Goal: Task Accomplishment & Management: Use online tool/utility

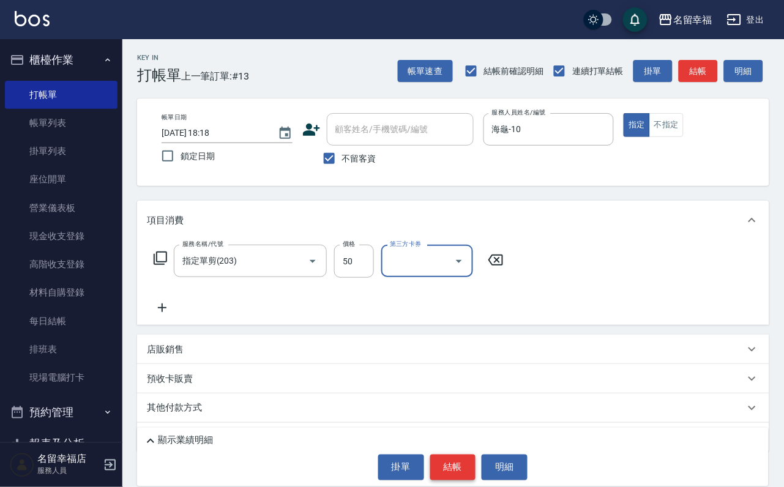
click at [442, 462] on button "結帳" at bounding box center [453, 467] width 46 height 26
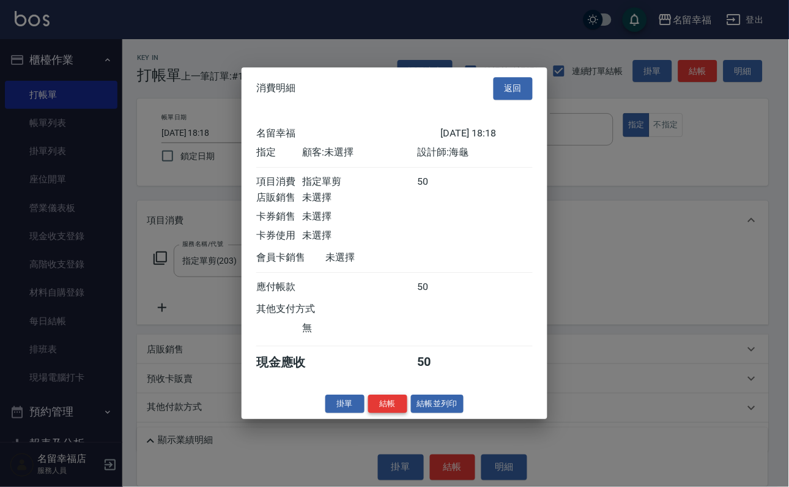
scroll to position [151, 0]
click at [371, 413] on button "結帳" at bounding box center [387, 404] width 39 height 19
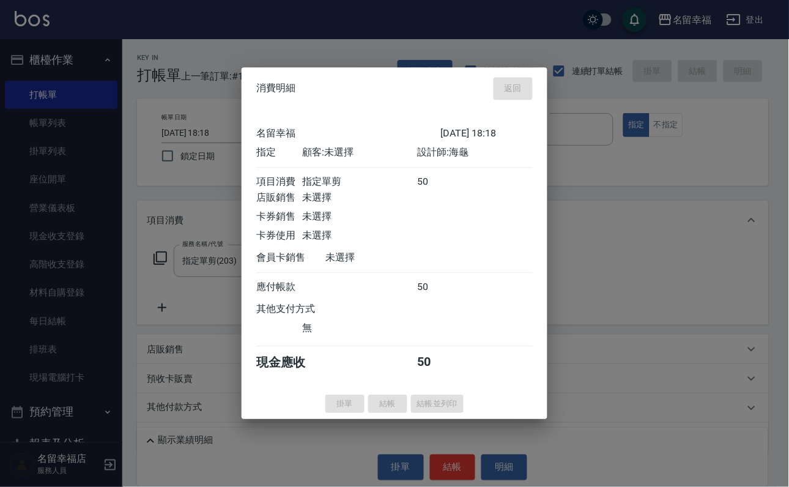
type input "2025/09/23 19:19"
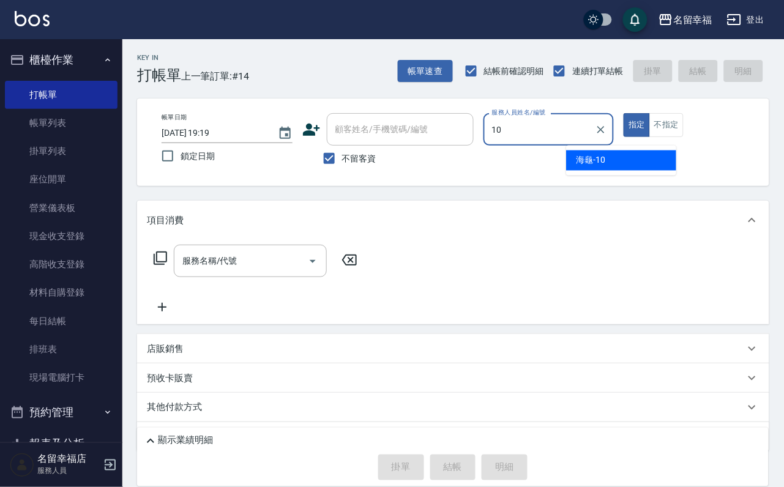
type input "海龜-10"
type button "true"
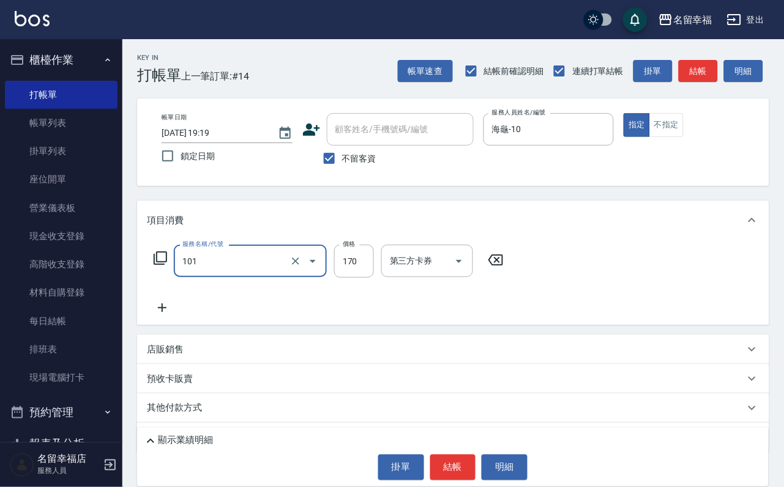
type input "洗髮(101)"
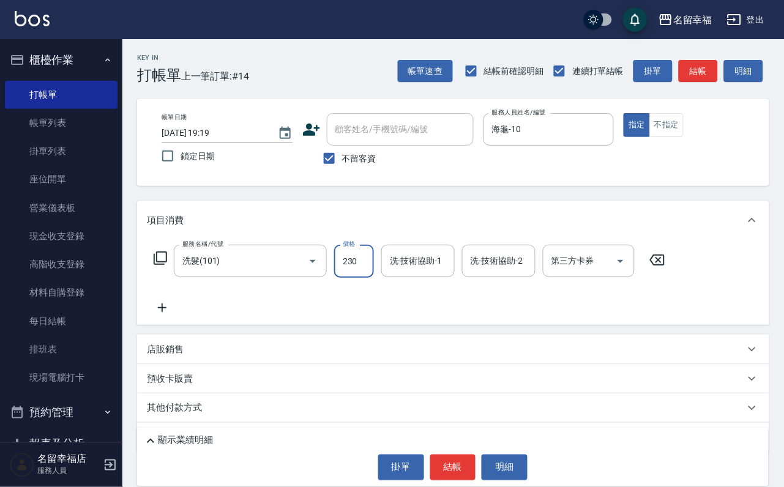
type input "230"
type input "147"
click at [389, 272] on div "服務名稱/代號 洗髮(101) 服務名稱/代號 價格 230 價格 洗-技術協助-1 洗-技術協助-1 洗-技術協助-2 洗-技術協助-2 第三方卡券 第三方…" at bounding box center [409, 261] width 525 height 33
click at [396, 272] on input "洗-技術協助-1" at bounding box center [418, 260] width 62 height 21
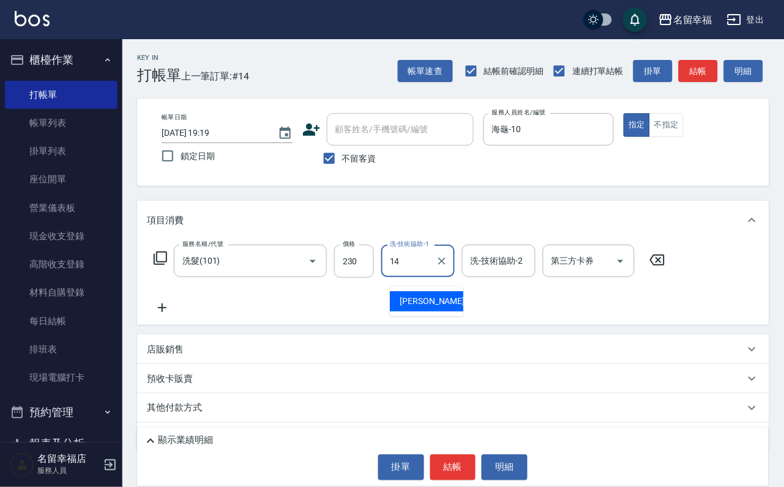
type input "芷萱-14"
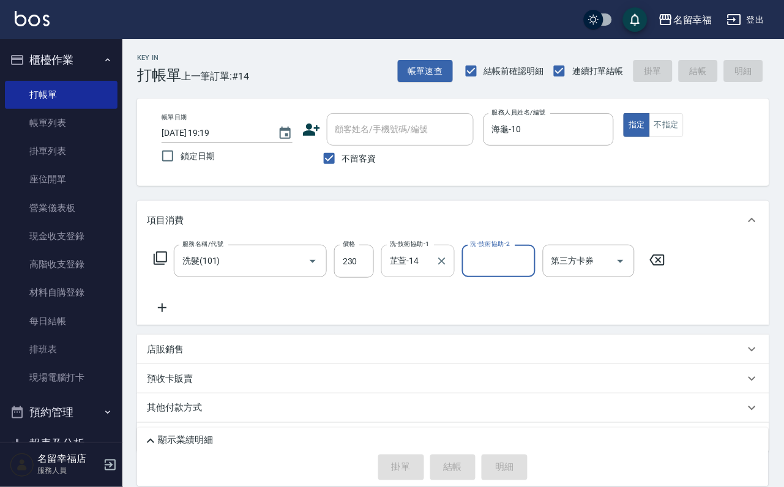
type input "2025/09/23 19:38"
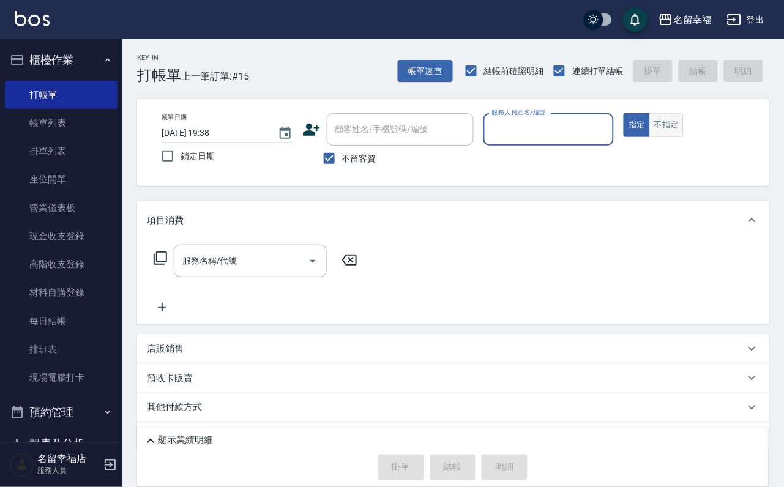
click at [683, 137] on button "不指定" at bounding box center [666, 125] width 34 height 24
click at [614, 140] on div "服務人員姓名/編號" at bounding box center [548, 129] width 131 height 32
click at [609, 135] on input "服務人員姓名/編號" at bounding box center [549, 129] width 120 height 21
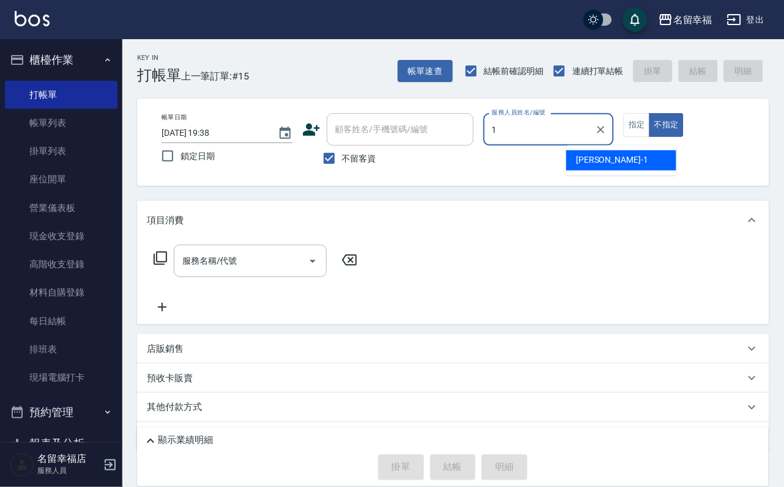
type input "珮瑜-1"
type button "false"
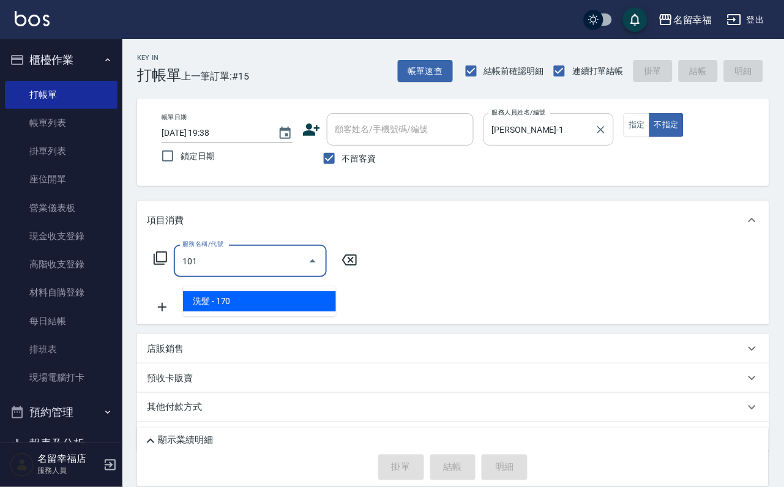
type input "洗髮(101)"
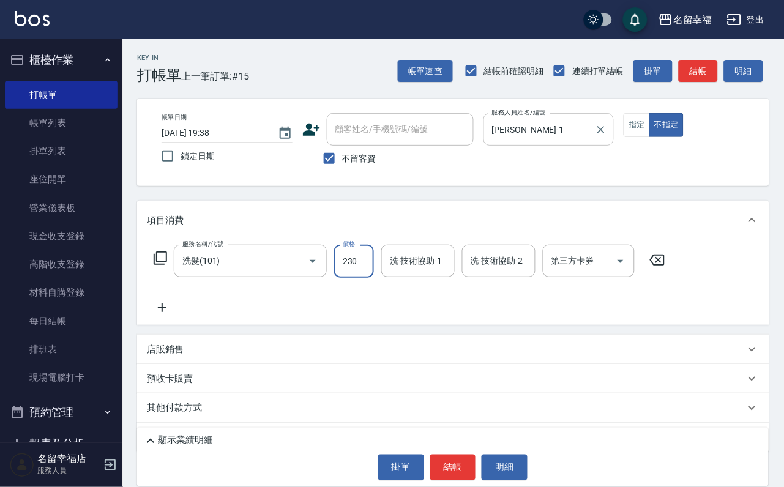
type input "230"
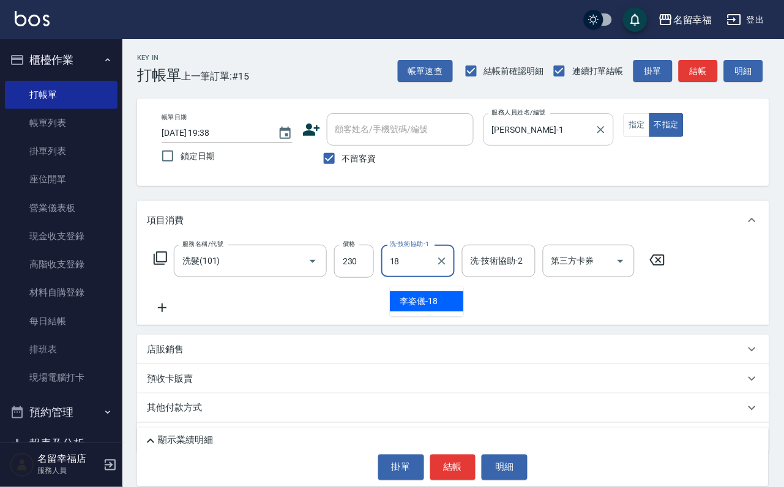
type input "李姿儀-18"
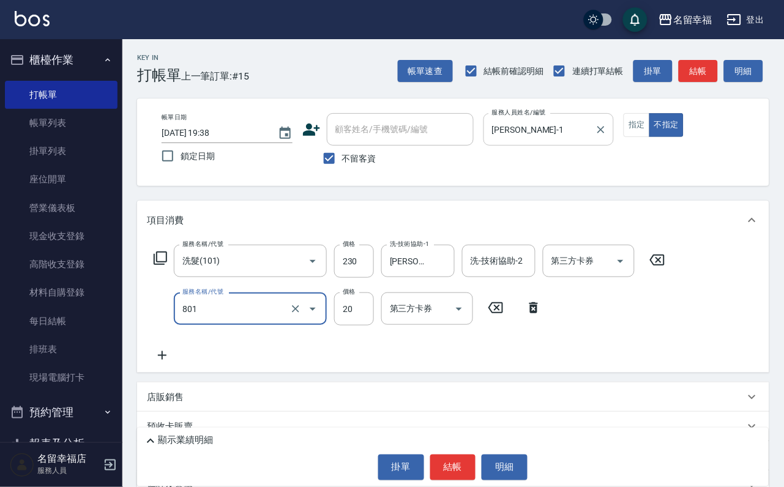
type input "潤絲(801)"
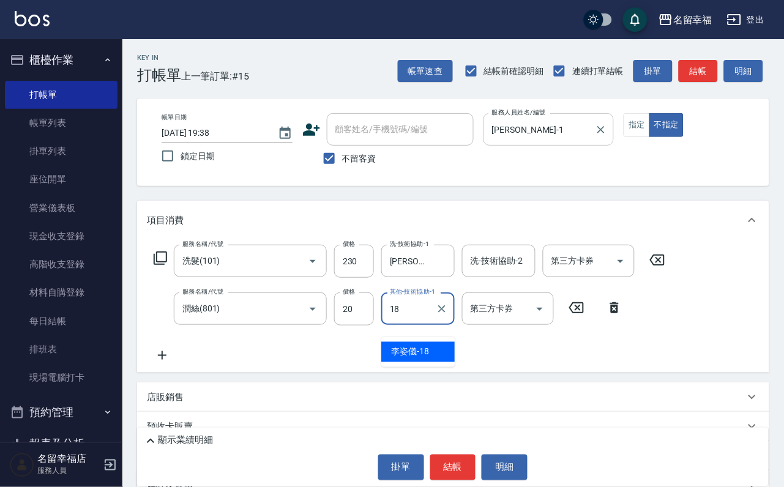
type input "李姿儀-18"
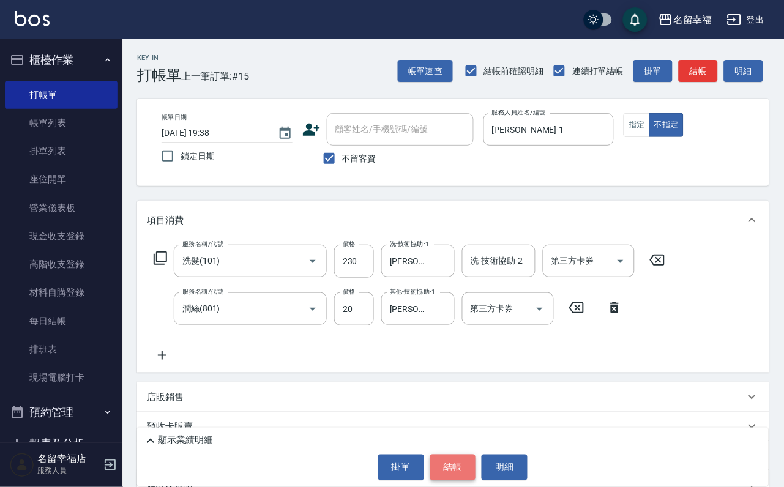
click at [462, 458] on button "結帳" at bounding box center [453, 467] width 46 height 26
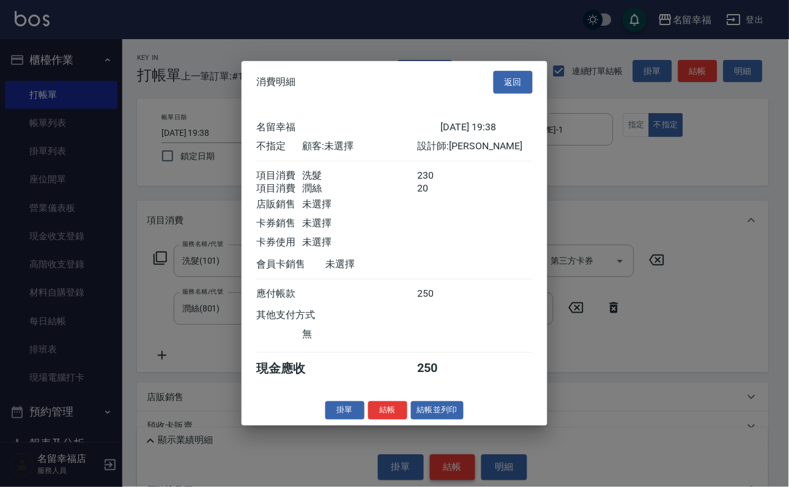
scroll to position [220, 0]
click at [462, 420] on button "結帳並列印" at bounding box center [437, 410] width 53 height 19
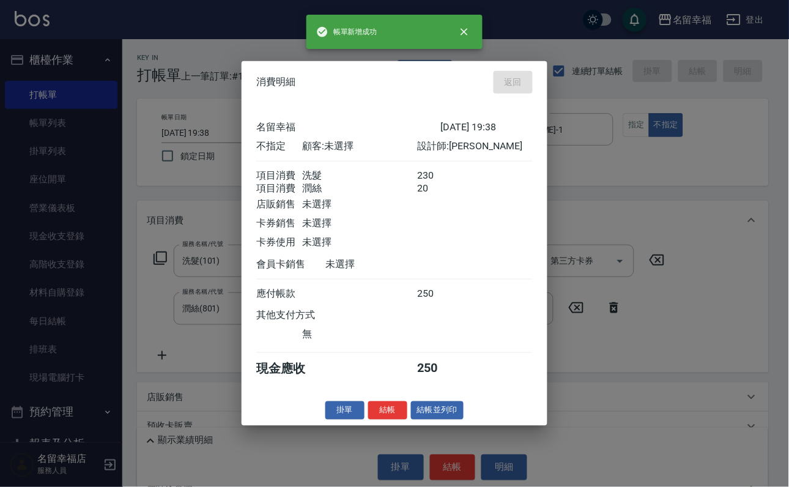
type input "2025/09/23 19:45"
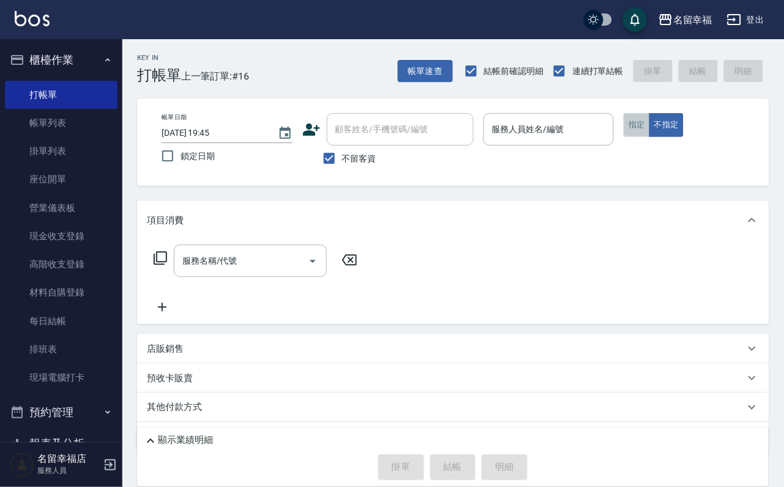
click at [650, 137] on button "指定" at bounding box center [636, 125] width 26 height 24
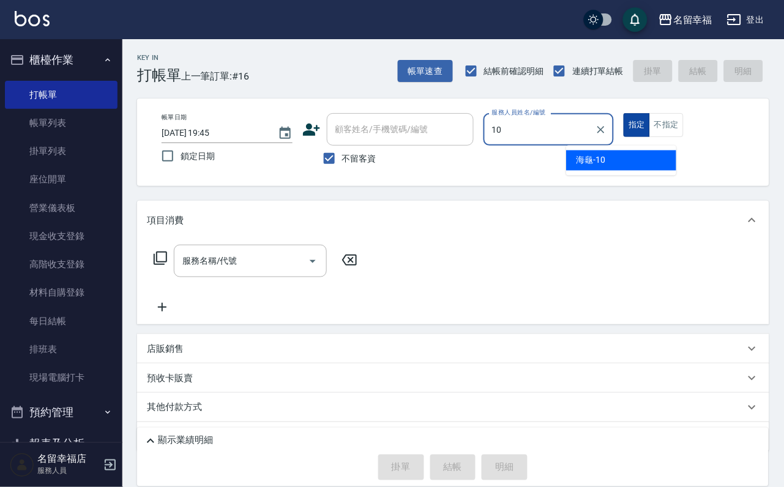
type input "海龜-10"
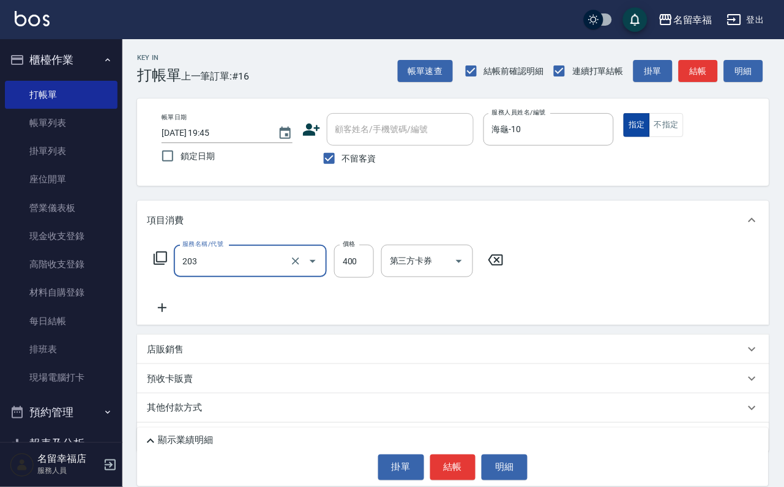
type input "指定單剪(203)"
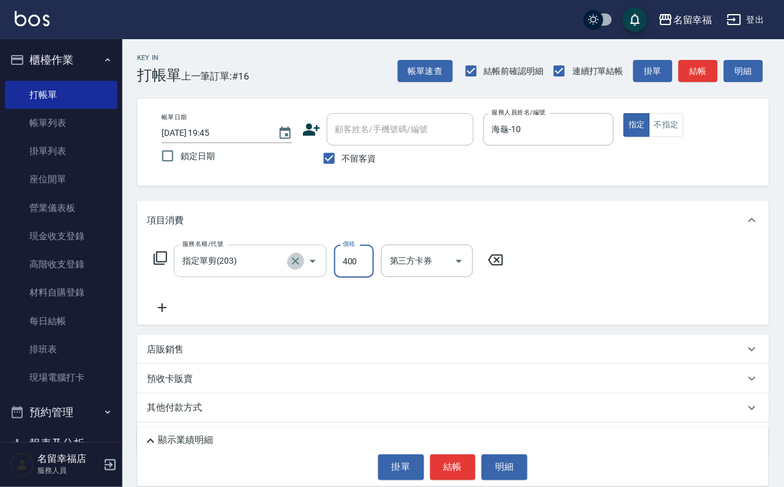
click at [298, 267] on icon "Clear" at bounding box center [295, 261] width 12 height 12
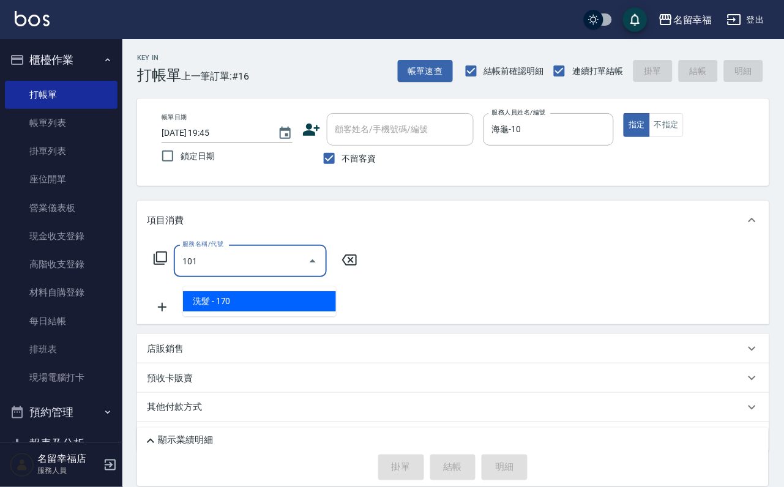
type input "洗髮(101)"
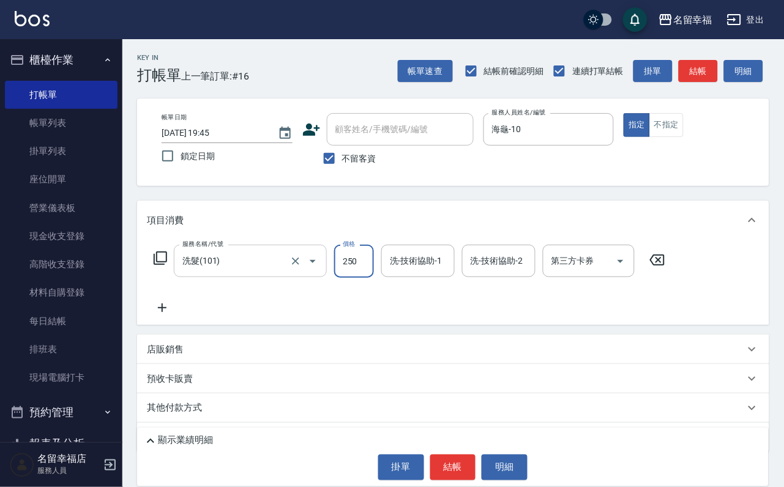
type input "250"
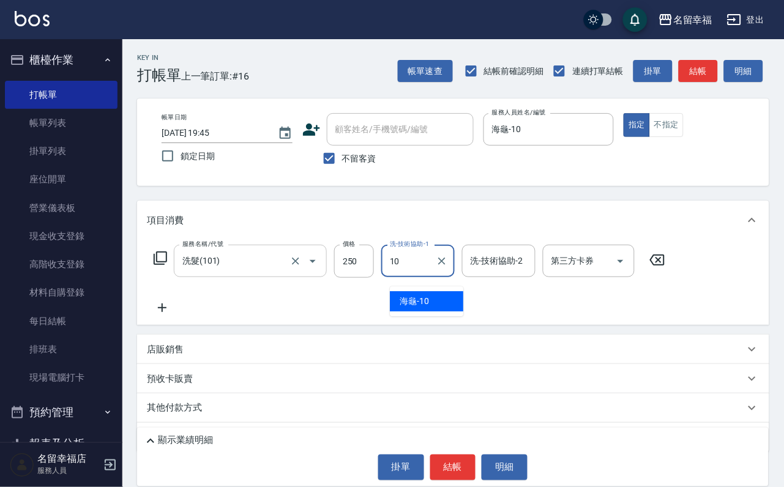
type input "海龜-10"
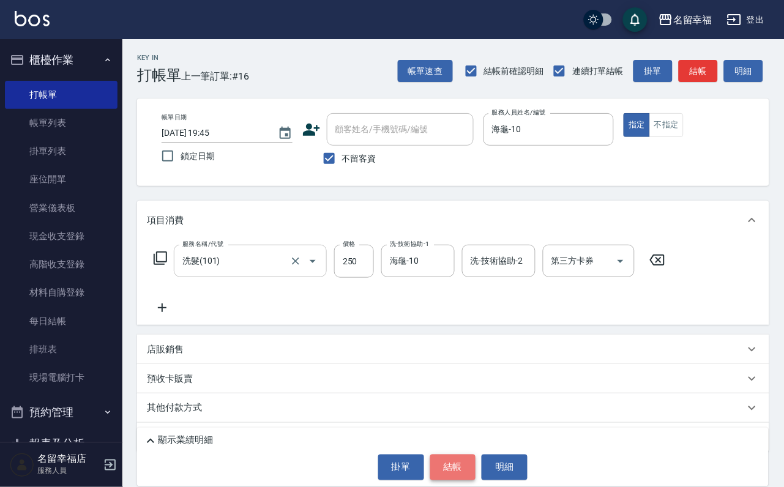
click at [446, 459] on button "結帳" at bounding box center [453, 467] width 46 height 26
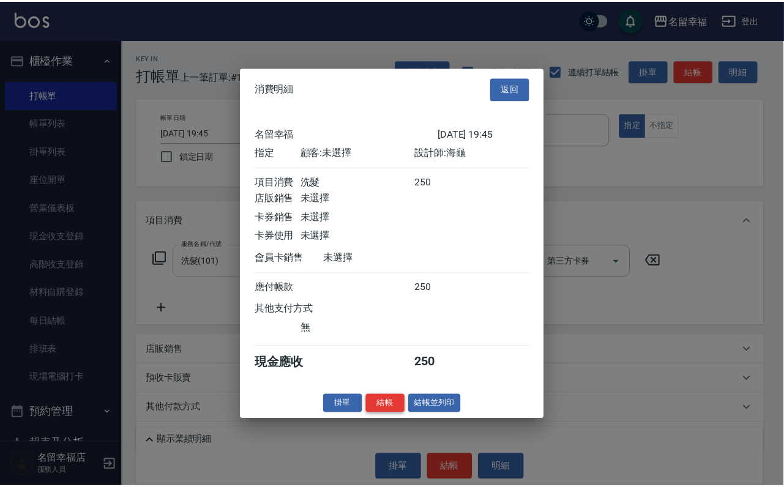
scroll to position [151, 0]
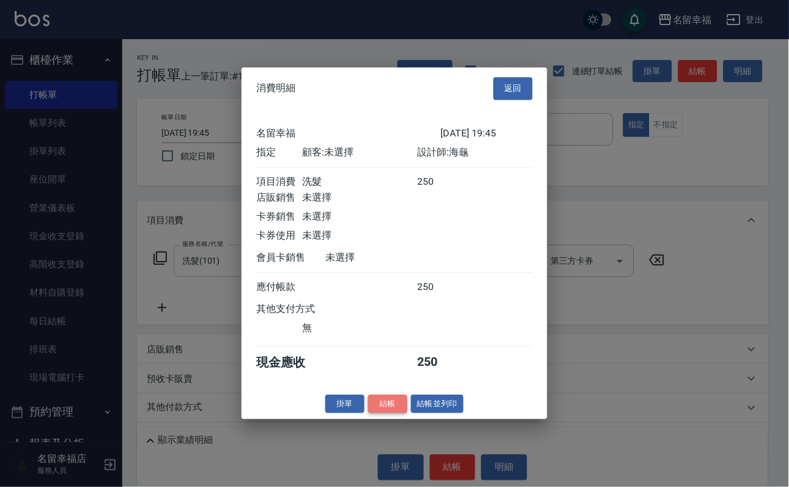
drag, startPoint x: 373, startPoint y: 480, endPoint x: 373, endPoint y: 470, distance: 9.8
click at [373, 413] on button "結帳" at bounding box center [387, 404] width 39 height 19
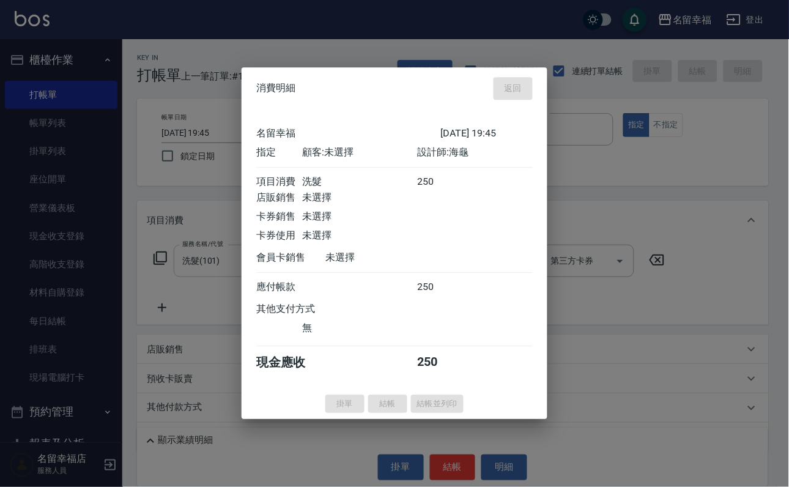
type input "2025/09/23 19:58"
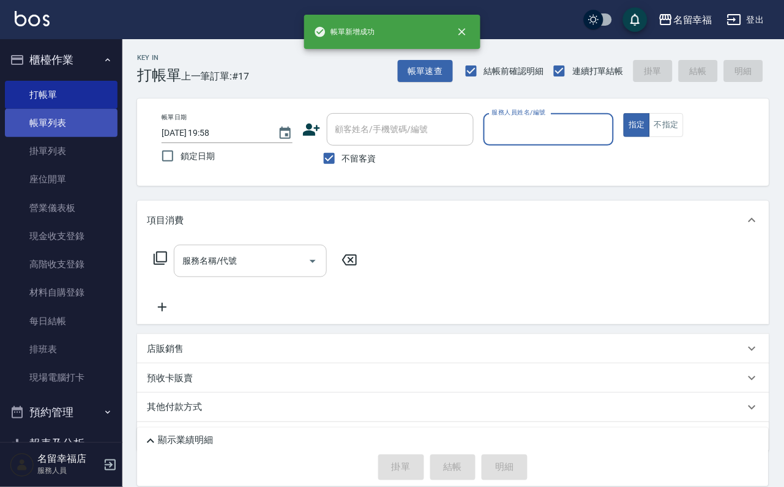
click at [51, 129] on link "帳單列表" at bounding box center [61, 123] width 113 height 28
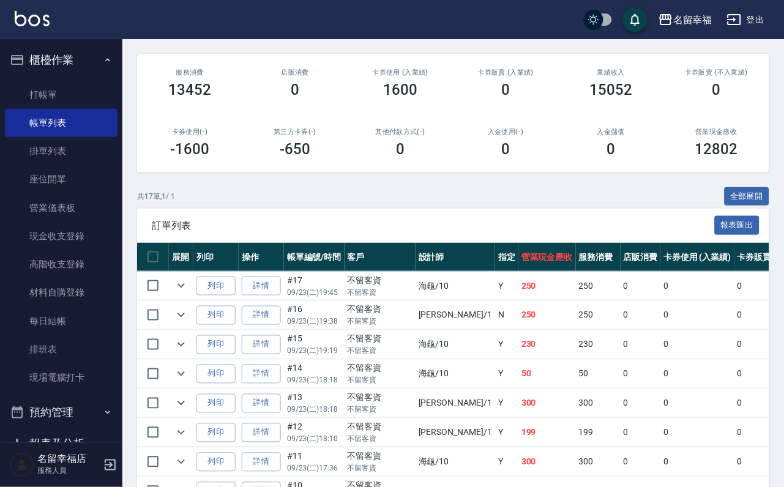
scroll to position [183, 0]
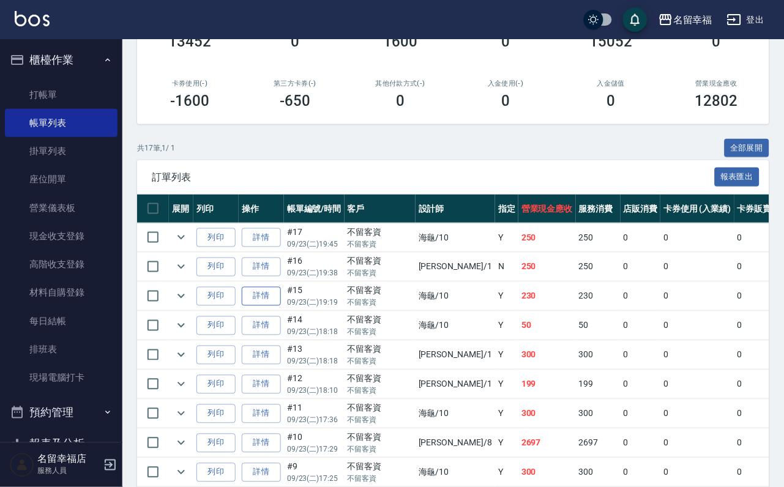
click at [276, 306] on link "詳情" at bounding box center [261, 296] width 39 height 19
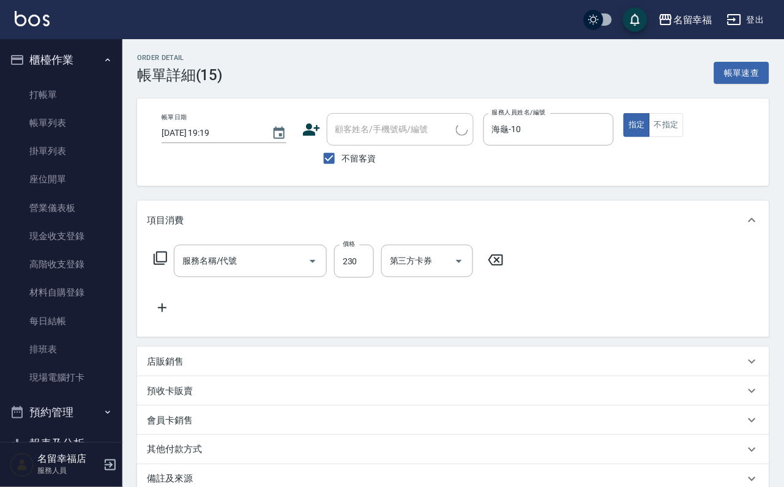
type input "2025/09/23 19:19"
checkbox input "true"
type input "海龜-10"
type input "洗髮(101)"
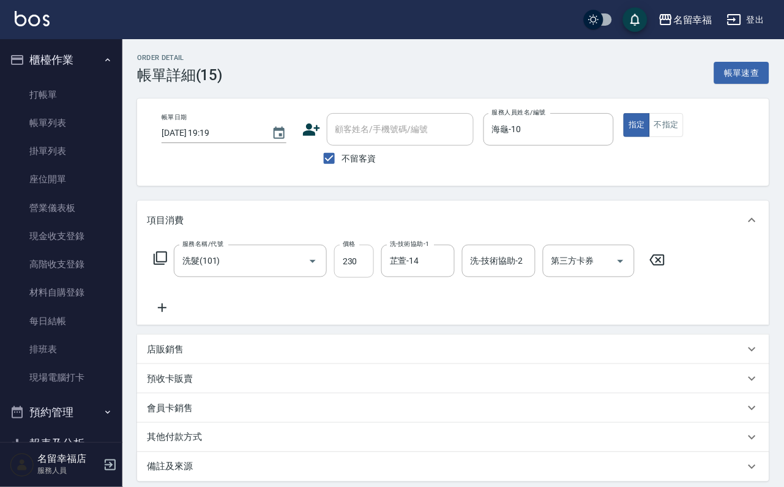
drag, startPoint x: 357, startPoint y: 275, endPoint x: 350, endPoint y: 273, distance: 6.8
click at [357, 275] on input "230" at bounding box center [354, 261] width 40 height 33
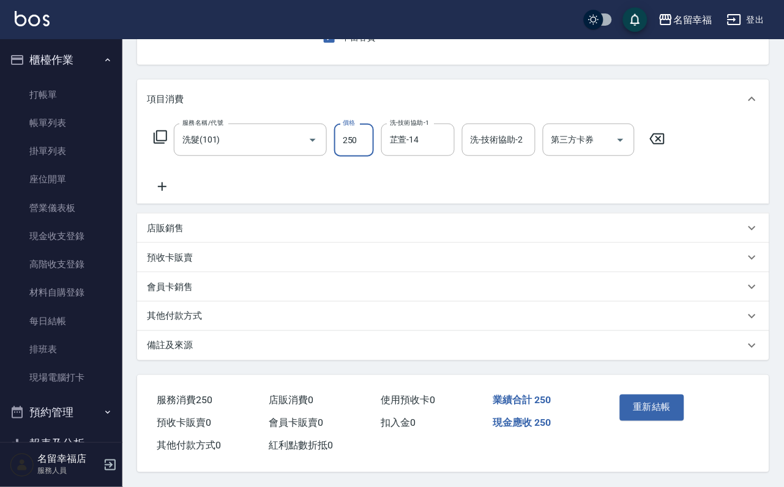
scroll to position [171, 0]
type input "250"
click at [663, 395] on button "重新結帳" at bounding box center [652, 408] width 65 height 26
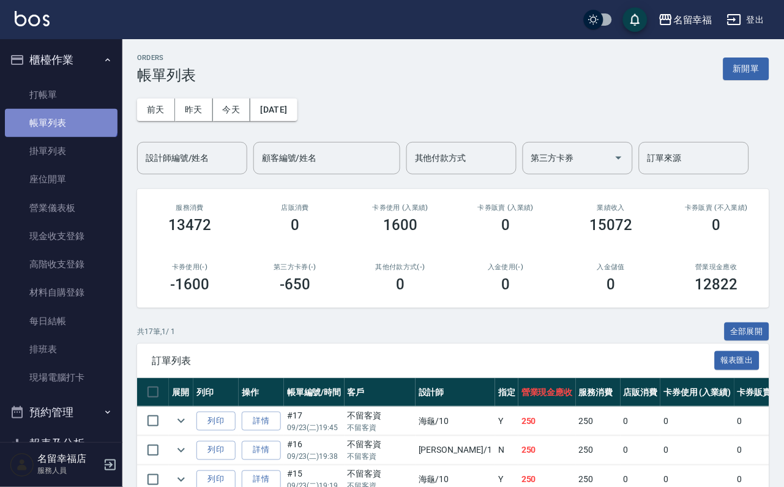
click at [59, 117] on link "帳單列表" at bounding box center [61, 123] width 113 height 28
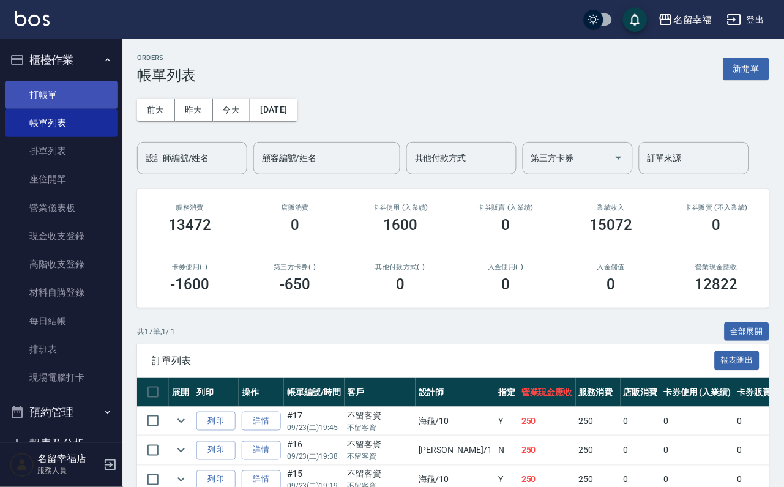
click at [64, 109] on link "打帳單" at bounding box center [61, 95] width 113 height 28
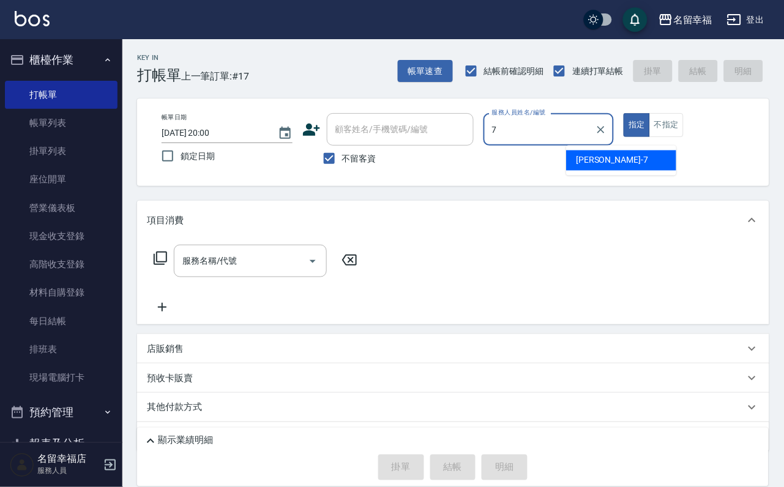
type input "瑜瑜-7"
type button "true"
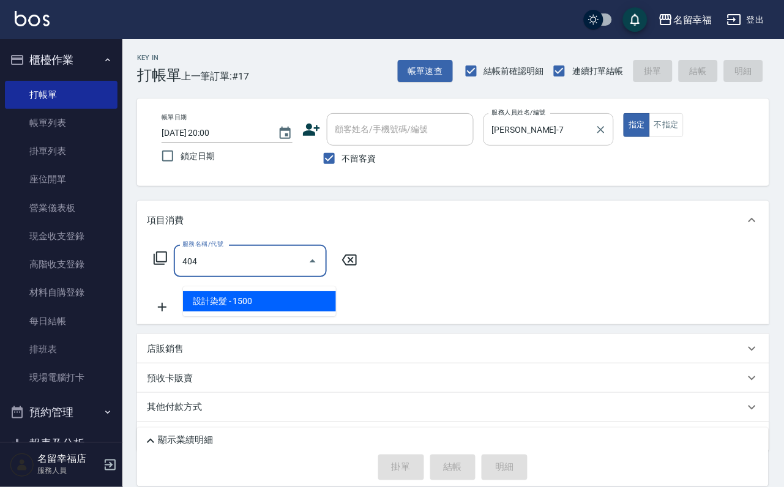
type input "設計染髮(404)"
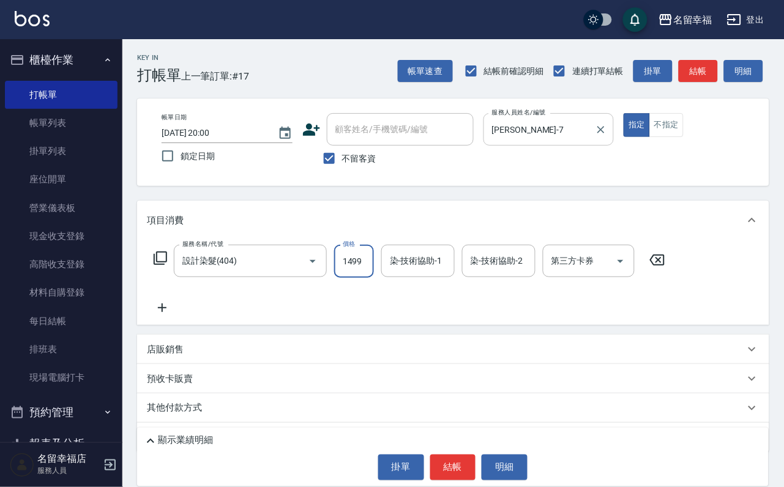
scroll to position [0, 1]
type input "1499"
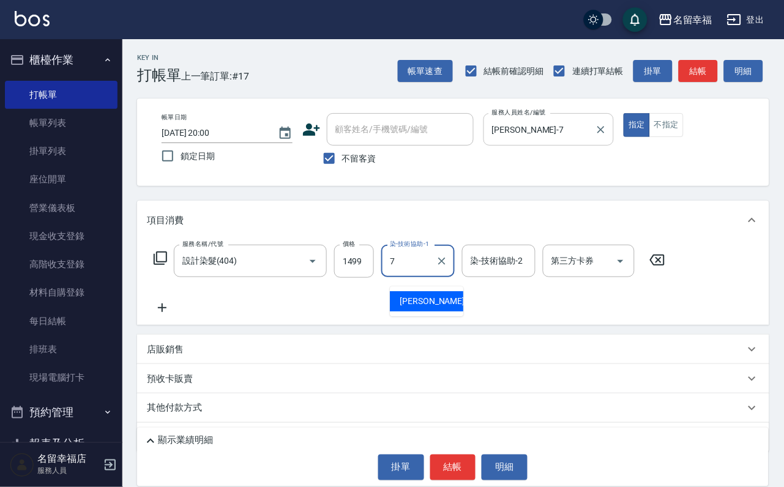
type input "瑜瑜-7"
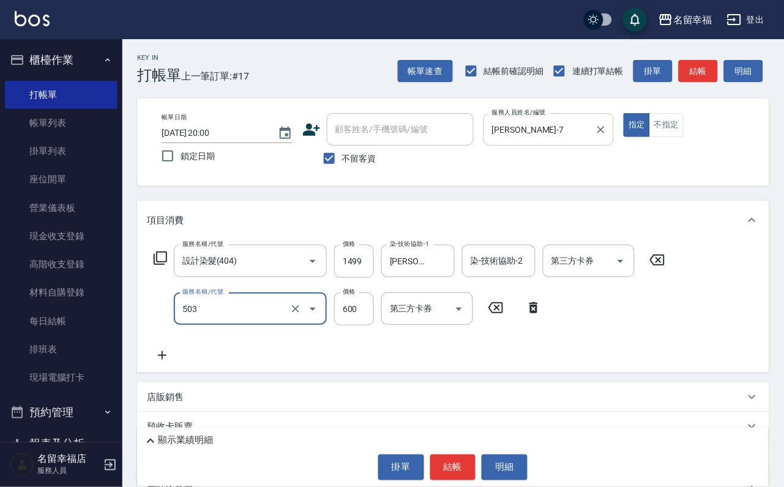
type input "小麥蛋白護髮(503)"
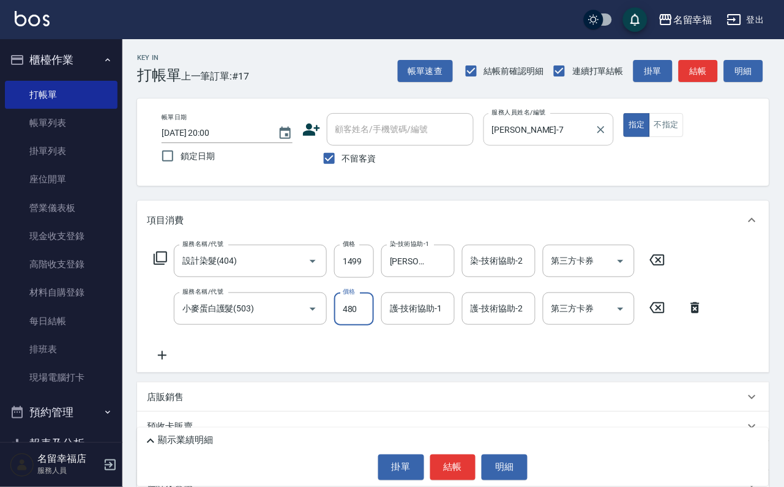
type input "480"
type input "瑜瑜-7"
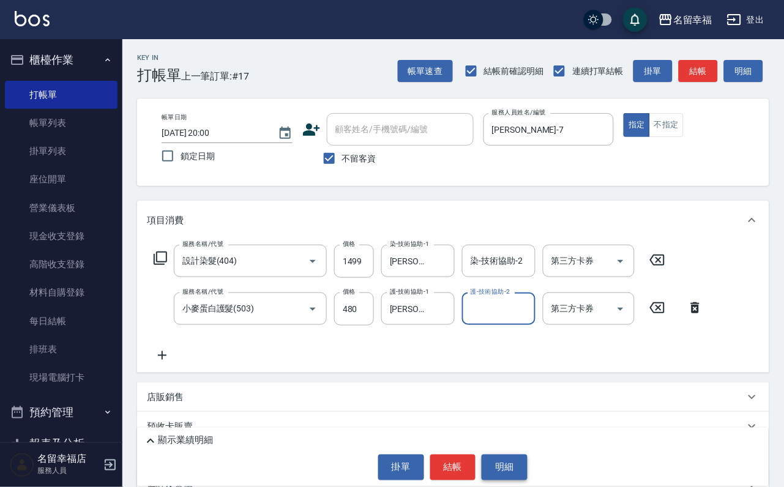
click at [509, 457] on button "明細" at bounding box center [504, 467] width 46 height 26
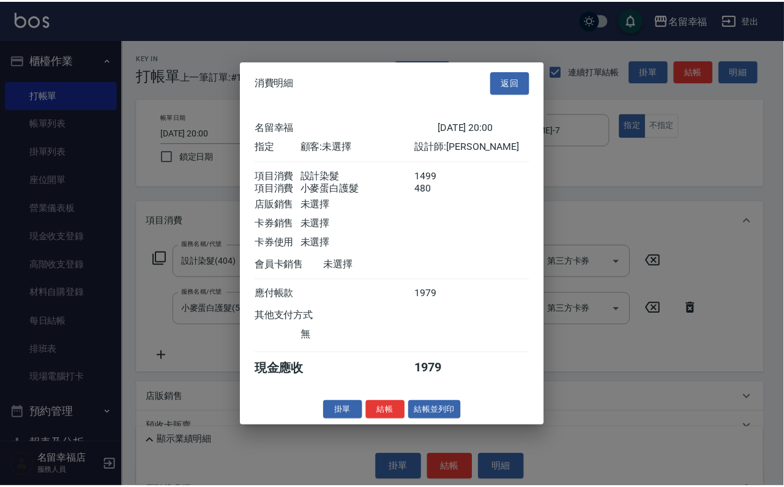
scroll to position [183, 0]
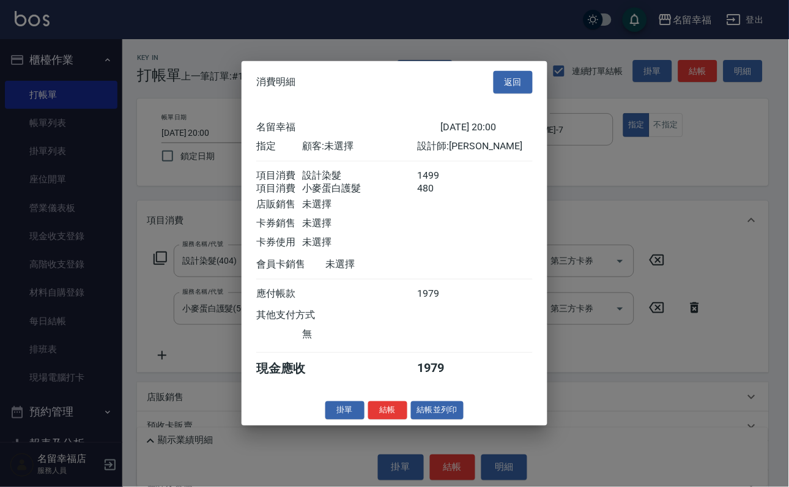
click at [456, 426] on div "消費明細 返回 名留幸福 2025/09/23 20:00 指定 顧客: 未選擇 設計師: 瑜瑜 項目消費 設計染髮 1499 項目消費 小麥蛋白護髮 480…" at bounding box center [395, 243] width 306 height 365
click at [458, 420] on button "結帳並列印" at bounding box center [437, 410] width 53 height 19
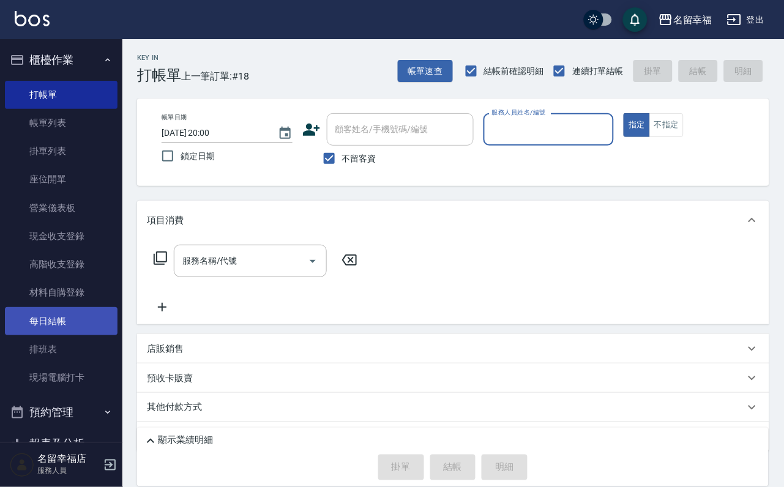
click at [59, 335] on link "每日結帳" at bounding box center [61, 321] width 113 height 28
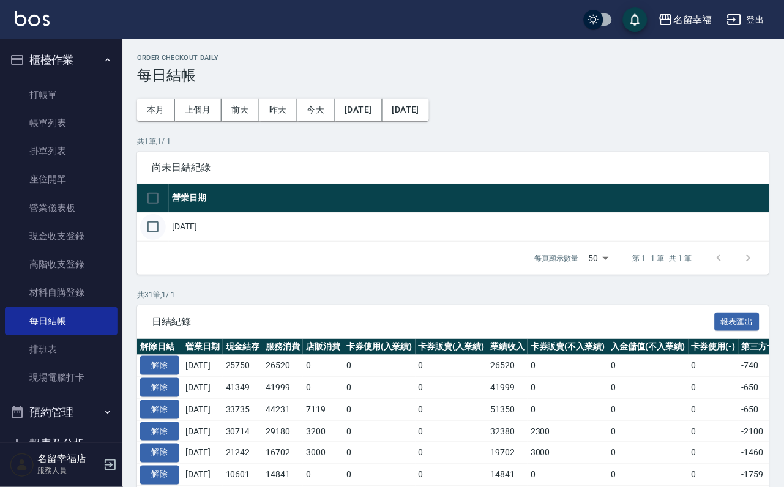
click at [160, 239] on input "checkbox" at bounding box center [153, 227] width 26 height 26
checkbox input "true"
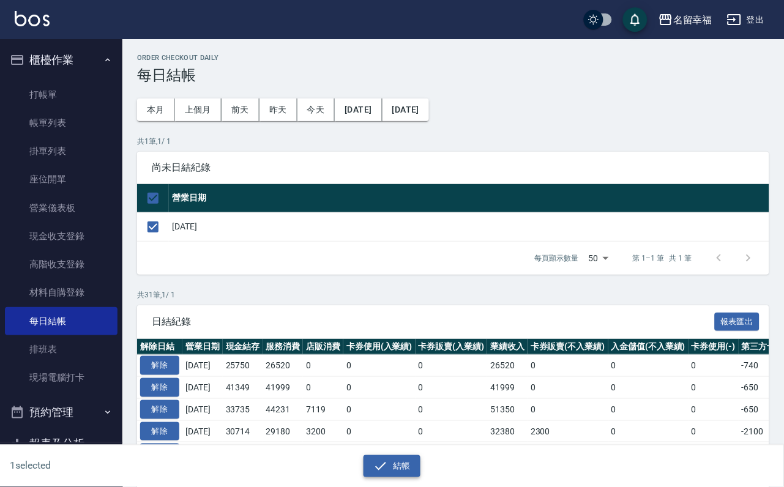
click at [402, 463] on button "結帳" at bounding box center [391, 466] width 57 height 23
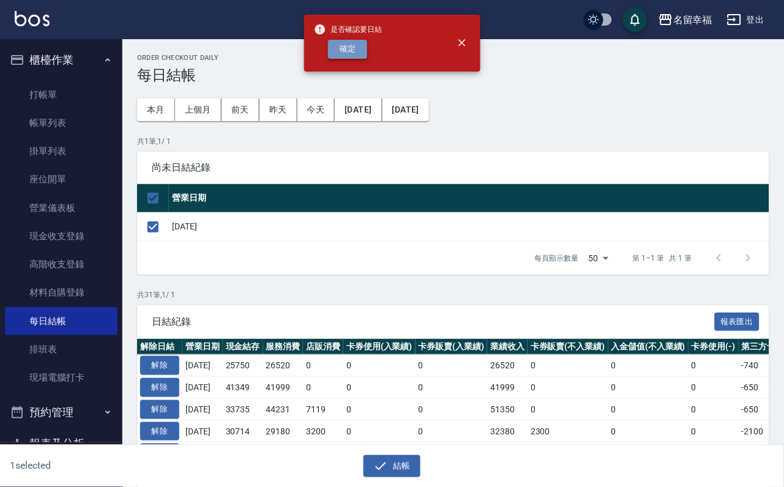
click at [357, 59] on button "確定" at bounding box center [347, 49] width 39 height 19
checkbox input "false"
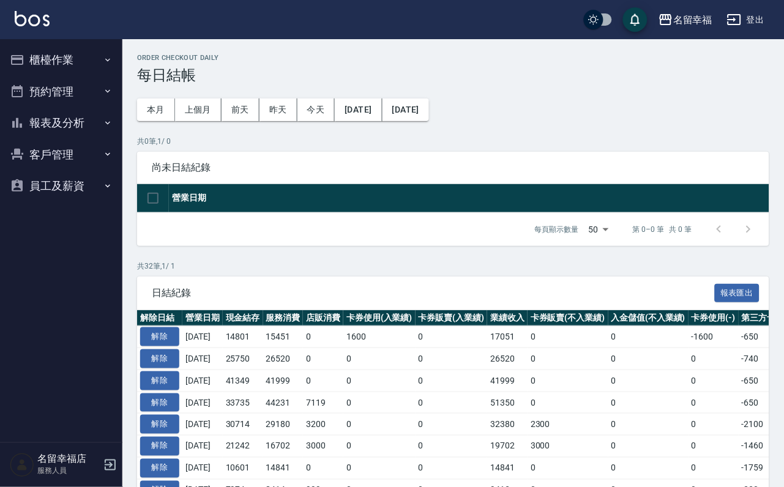
click at [80, 124] on button "報表及分析" at bounding box center [61, 123] width 113 height 32
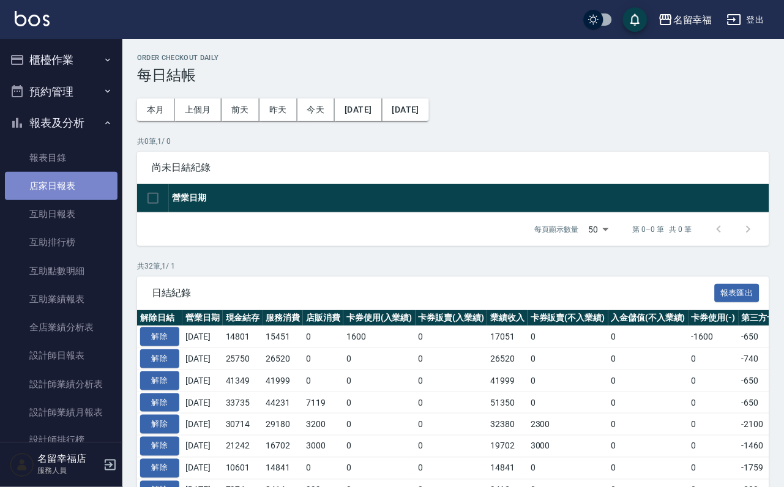
click at [64, 193] on link "店家日報表" at bounding box center [61, 186] width 113 height 28
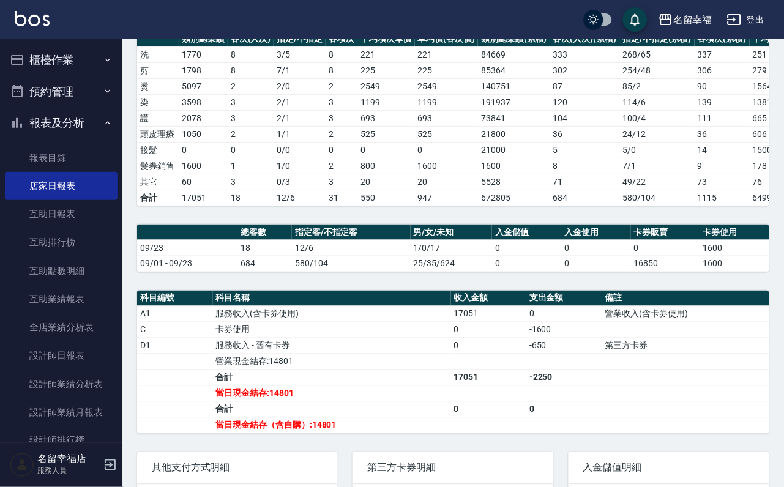
scroll to position [92, 0]
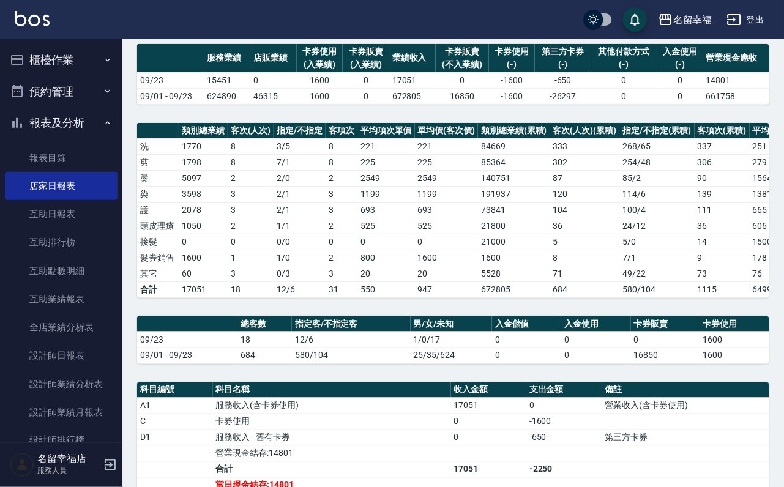
click at [63, 60] on button "櫃檯作業" at bounding box center [61, 60] width 113 height 32
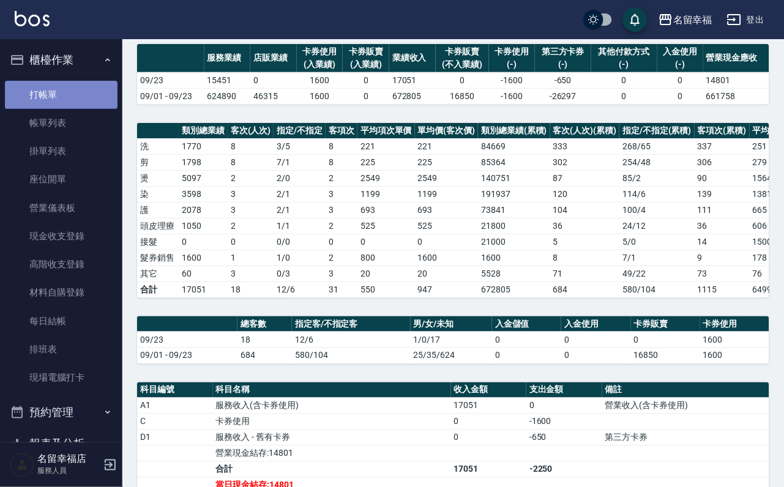
click at [70, 99] on link "打帳單" at bounding box center [61, 95] width 113 height 28
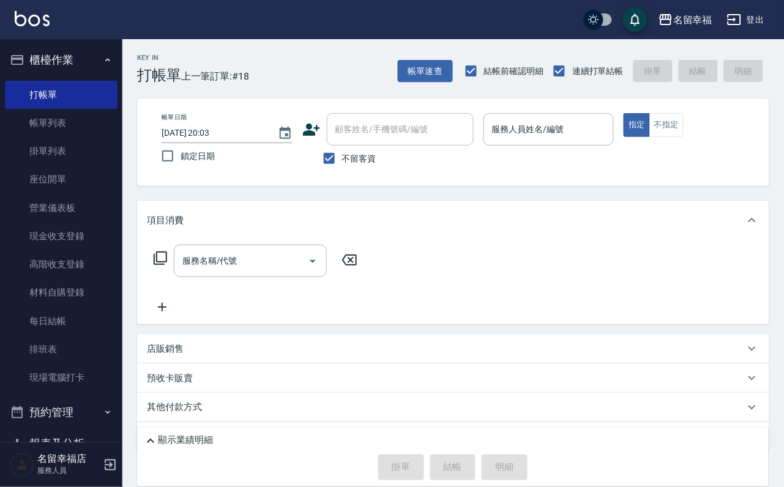
click at [304, 138] on icon at bounding box center [311, 129] width 18 height 18
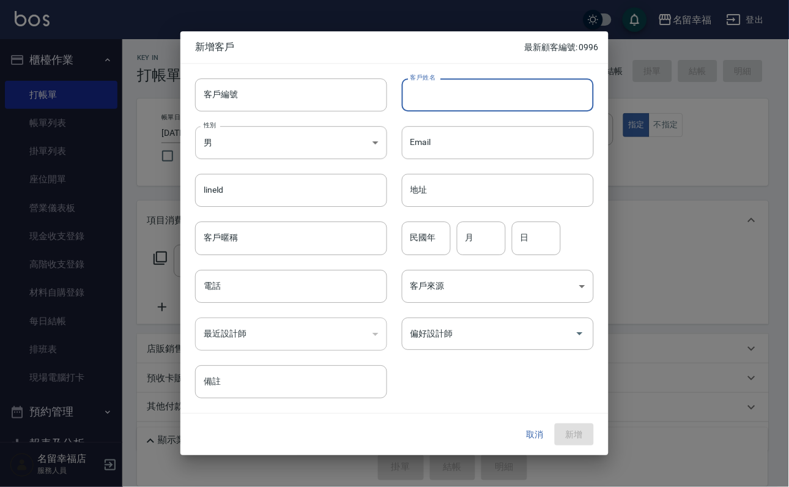
click at [489, 86] on input "客戶姓名" at bounding box center [498, 94] width 192 height 33
type input "吳郁伶"
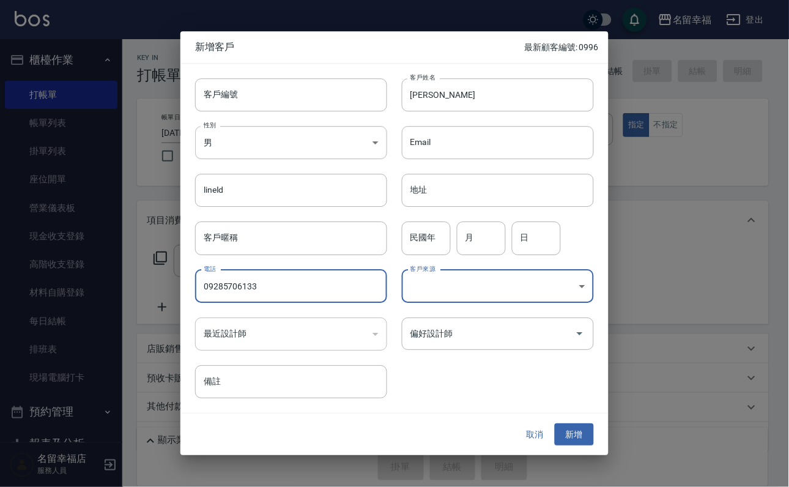
click at [314, 286] on input "09285706133" at bounding box center [291, 286] width 192 height 33
type input "0928570613"
click at [447, 317] on div "偏好設計師" at bounding box center [498, 333] width 192 height 32
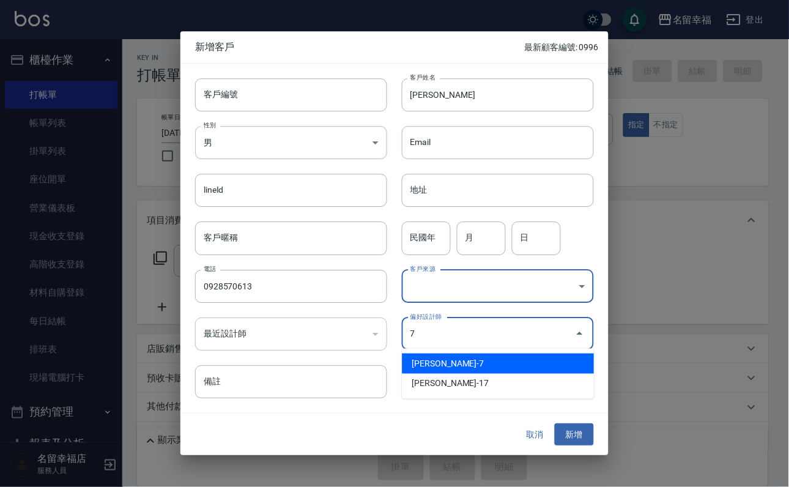
type input "張家瑜"
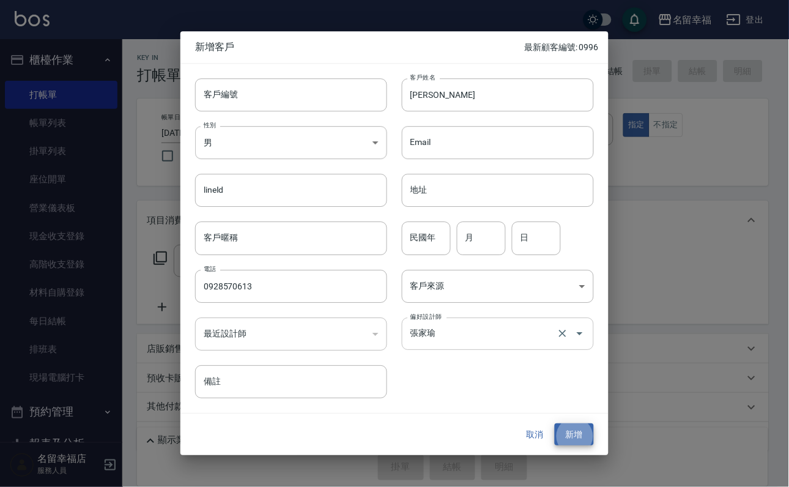
click at [555, 423] on button "新增" at bounding box center [574, 434] width 39 height 23
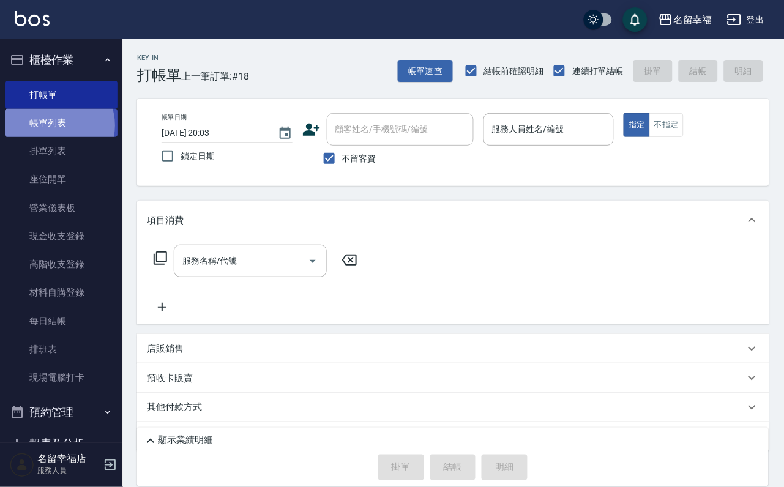
click at [54, 132] on link "帳單列表" at bounding box center [61, 123] width 113 height 28
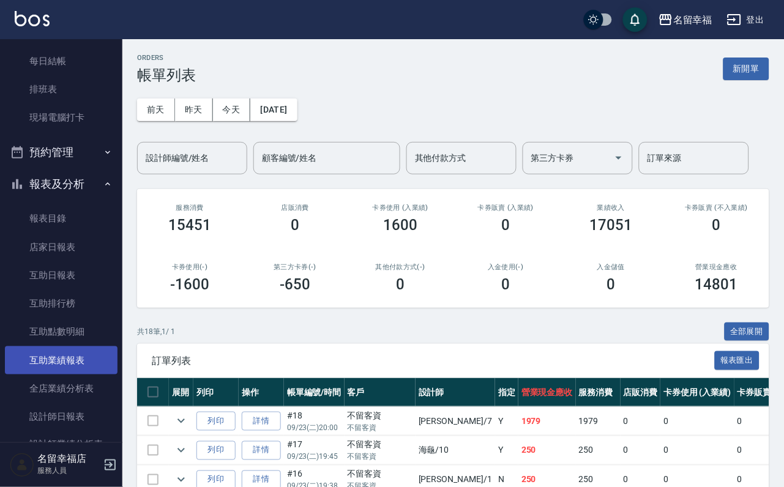
scroll to position [92, 0]
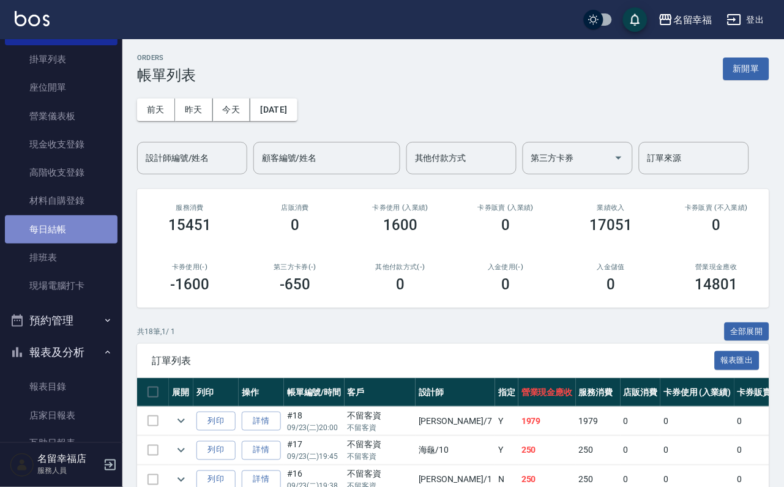
click at [69, 243] on link "每日結帳" at bounding box center [61, 229] width 113 height 28
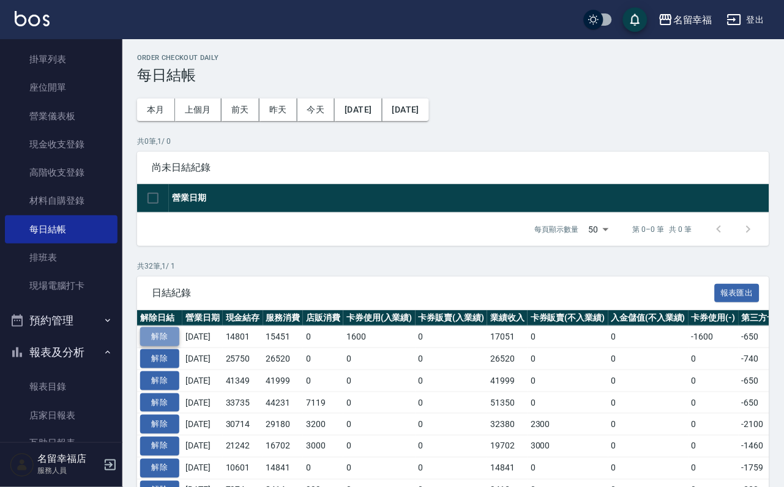
click at [155, 346] on button "解除" at bounding box center [159, 336] width 39 height 19
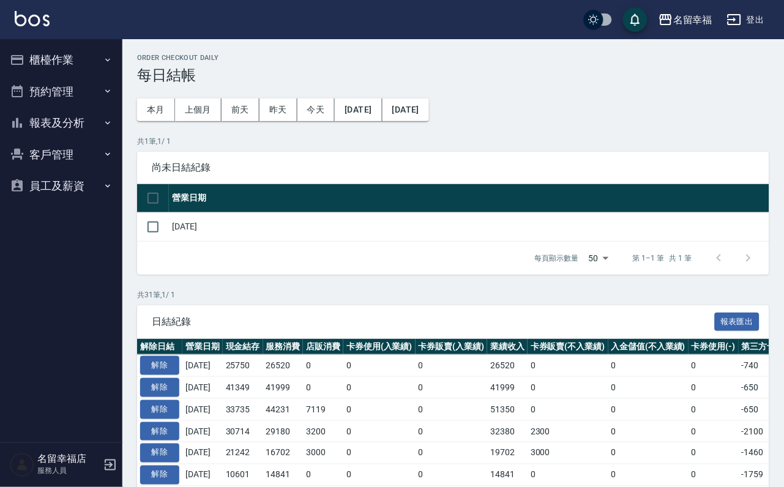
click at [77, 53] on button "櫃檯作業" at bounding box center [61, 60] width 113 height 32
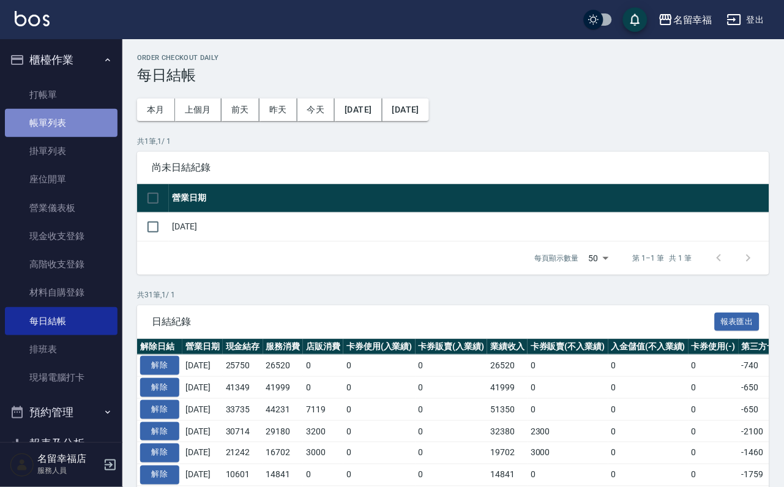
click at [82, 119] on link "帳單列表" at bounding box center [61, 123] width 113 height 28
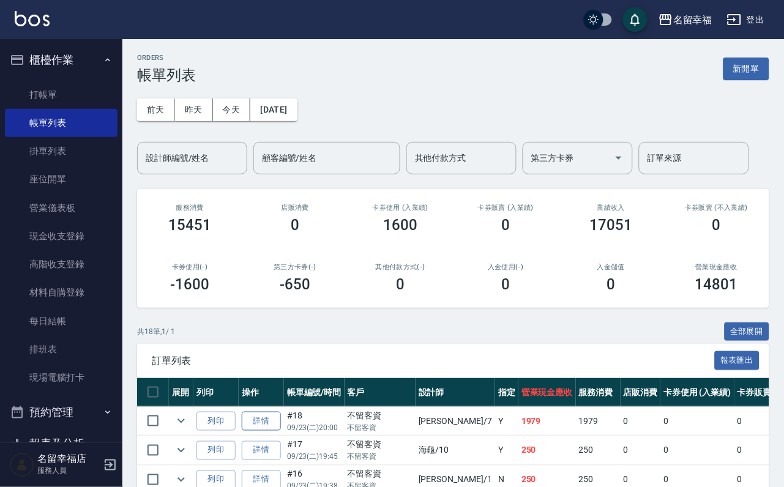
click at [284, 436] on td "詳情" at bounding box center [261, 421] width 45 height 29
click at [281, 431] on link "詳情" at bounding box center [261, 421] width 39 height 19
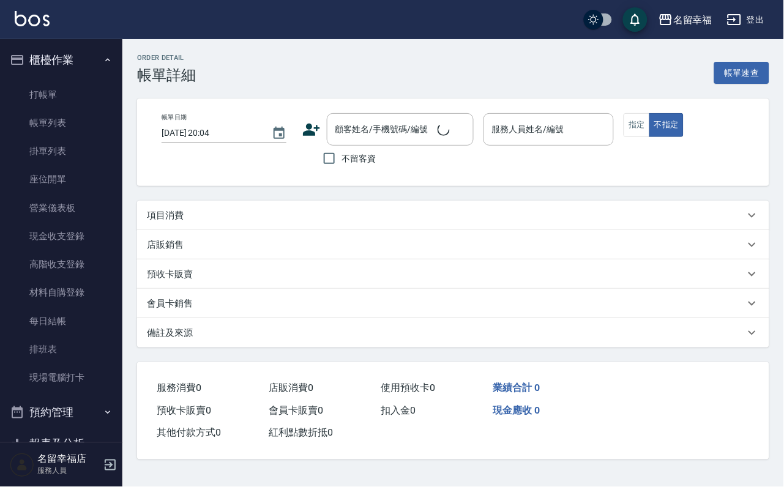
type input "2025/09/23 20:00"
checkbox input "true"
type input "瑜瑜-7"
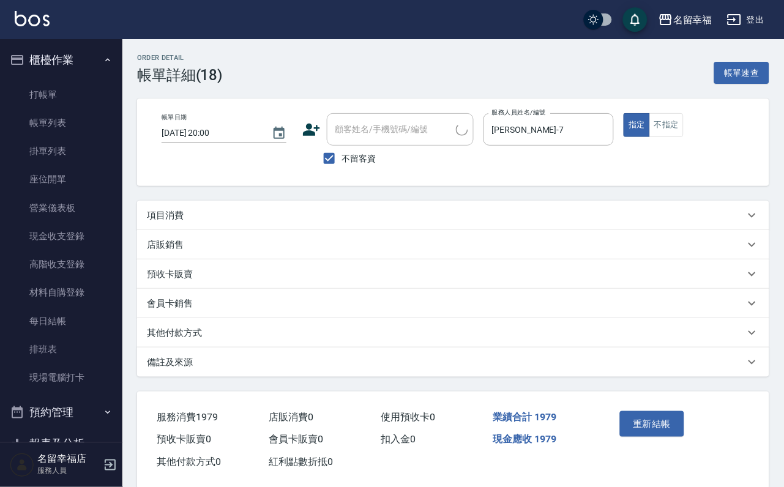
click at [361, 164] on span "不留客資" at bounding box center [359, 158] width 34 height 13
click at [342, 164] on input "不留客資" at bounding box center [329, 159] width 26 height 26
checkbox input "false"
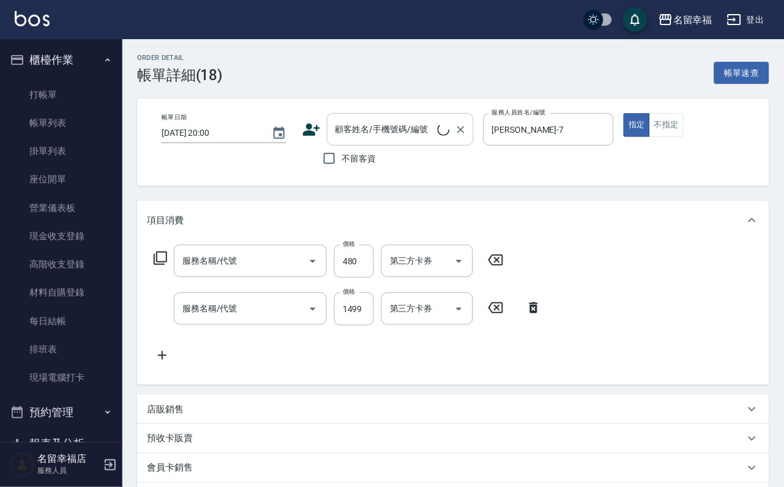
click at [376, 128] on input "顧客姓名/手機號碼/編號" at bounding box center [384, 129] width 105 height 21
type input "小麥蛋白護髮(503)"
type input "設計染髮(404)"
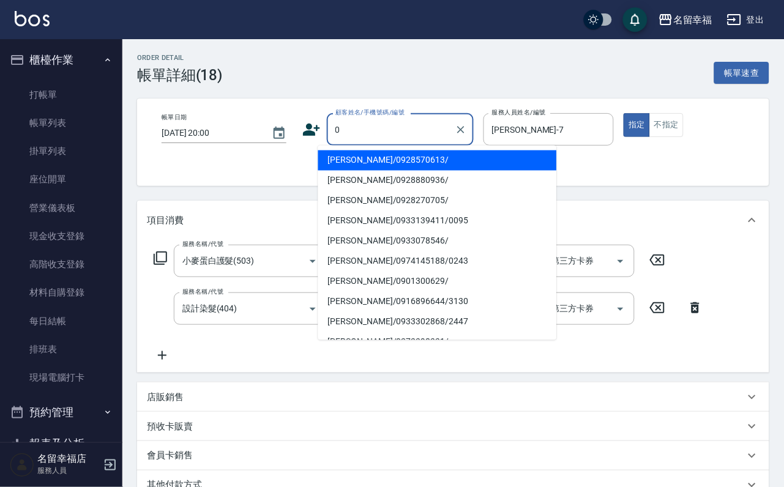
click at [374, 152] on li "吳郁伶/0928570613/" at bounding box center [437, 160] width 239 height 20
type input "吳郁伶/0928570613/"
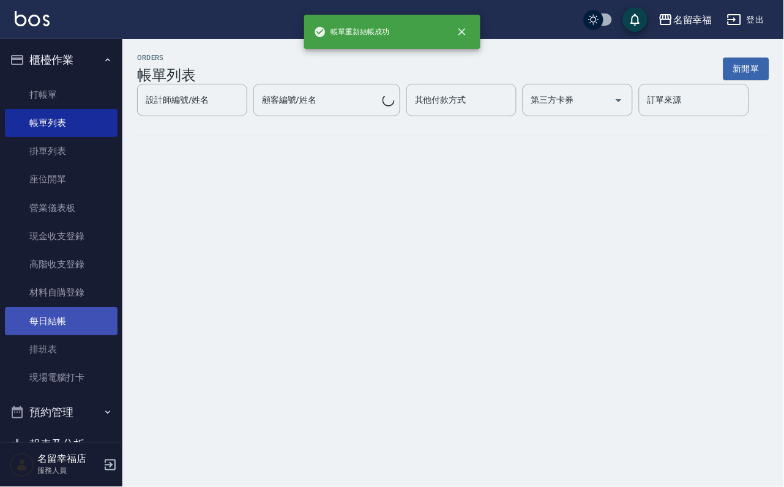
click at [78, 335] on link "每日結帳" at bounding box center [61, 321] width 113 height 28
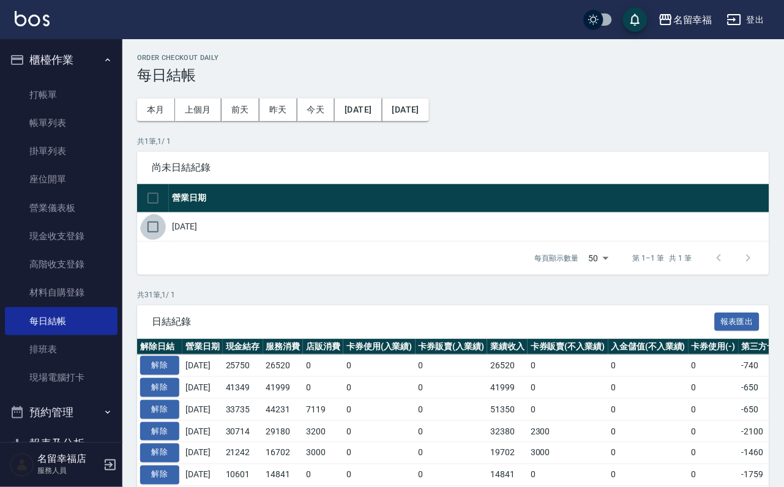
click at [157, 240] on input "checkbox" at bounding box center [153, 227] width 26 height 26
checkbox input "true"
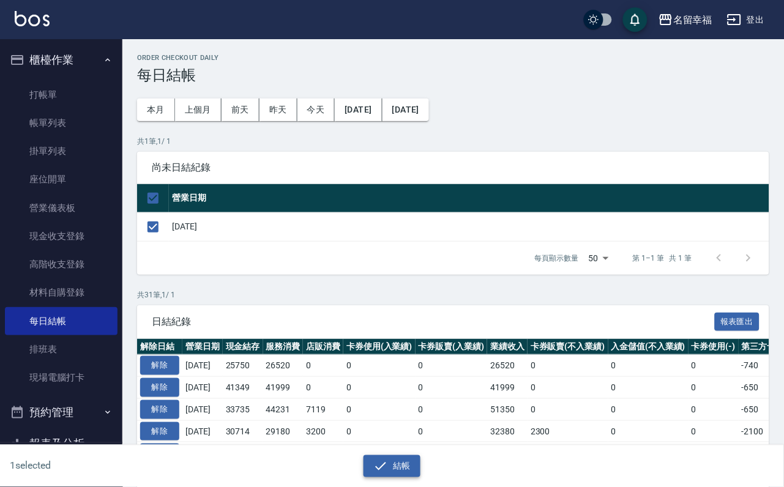
click at [411, 455] on button "結帳" at bounding box center [391, 466] width 57 height 23
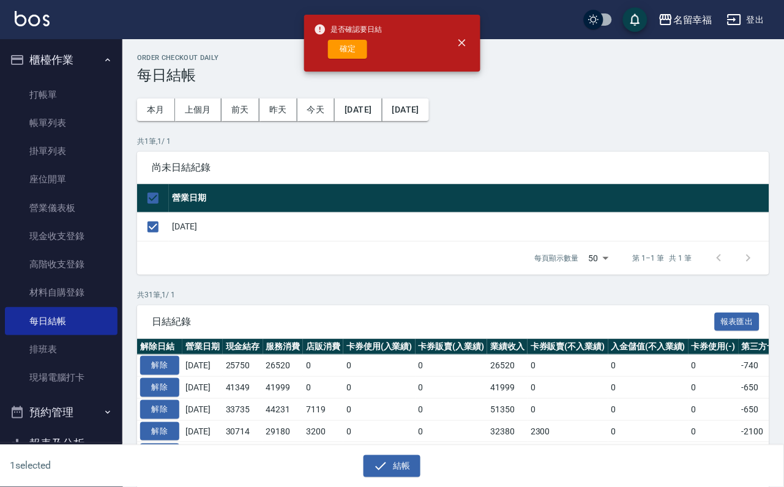
click at [363, 455] on button "結帳" at bounding box center [391, 466] width 57 height 23
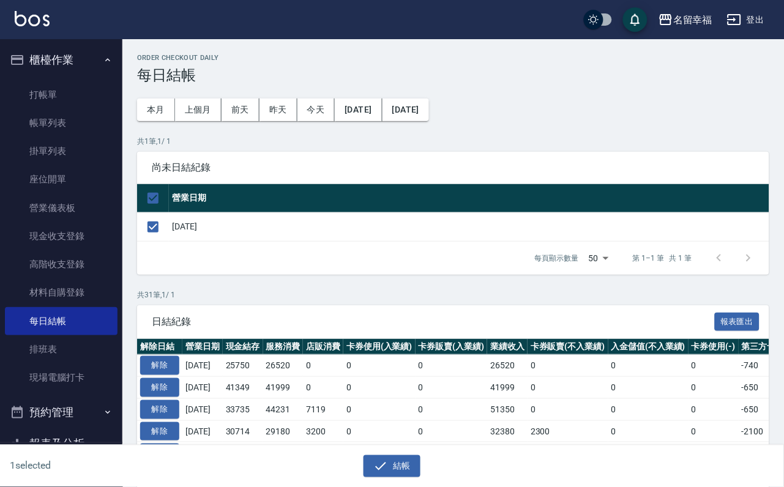
click at [363, 455] on button "結帳" at bounding box center [391, 466] width 57 height 23
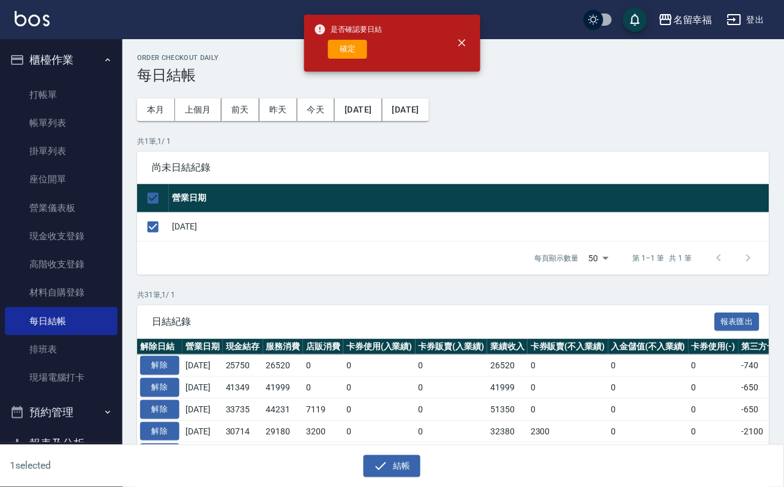
click at [363, 455] on button "結帳" at bounding box center [391, 466] width 57 height 23
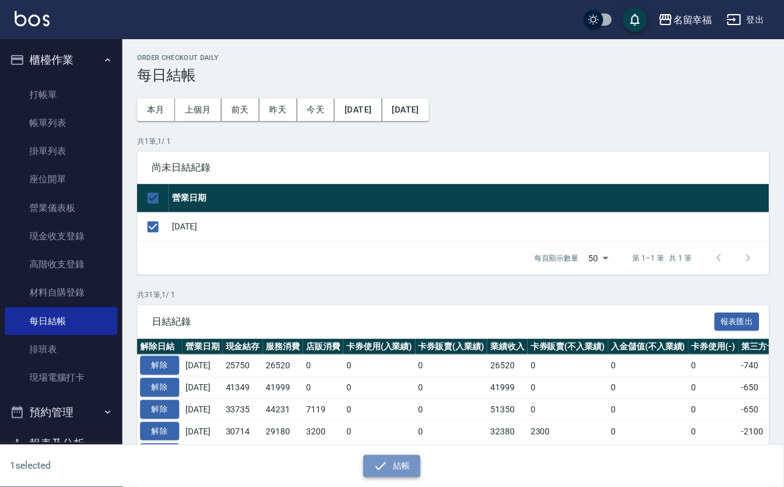
click at [401, 456] on button "結帳" at bounding box center [391, 466] width 57 height 23
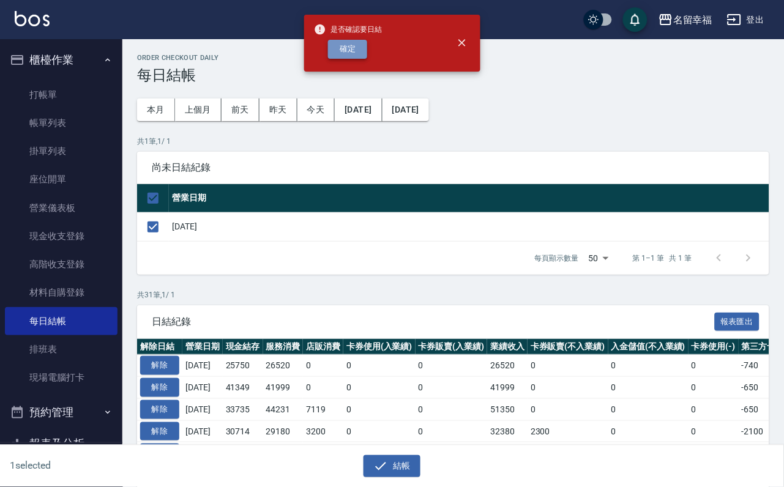
click at [366, 53] on button "確定" at bounding box center [347, 49] width 39 height 19
checkbox input "false"
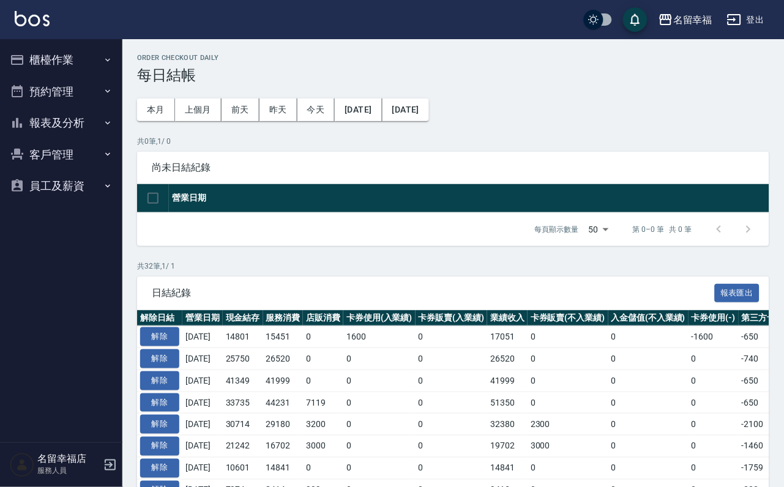
drag, startPoint x: 476, startPoint y: 270, endPoint x: 456, endPoint y: 256, distance: 24.1
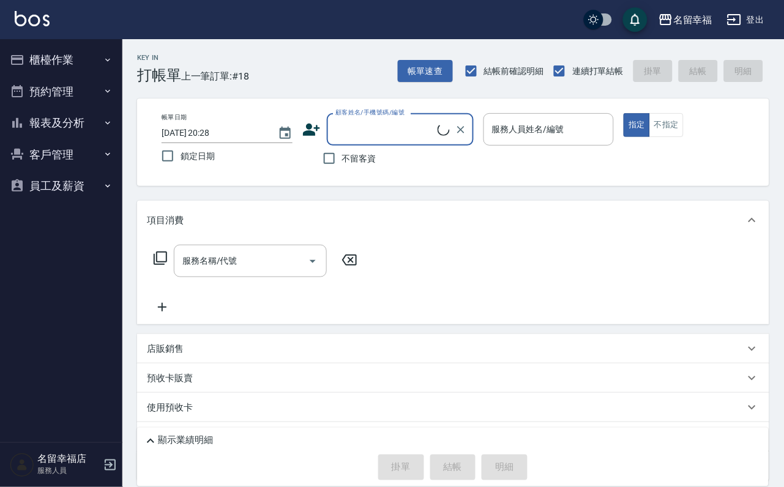
click at [54, 116] on button "報表及分析" at bounding box center [61, 123] width 113 height 32
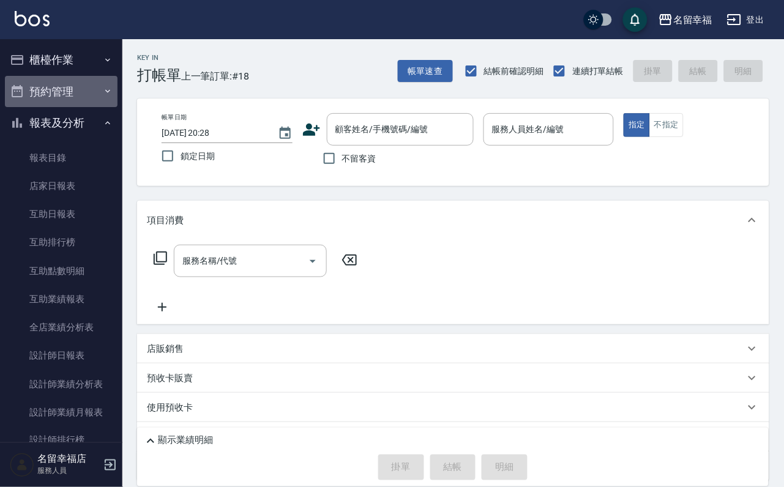
click at [72, 106] on button "預約管理" at bounding box center [61, 92] width 113 height 32
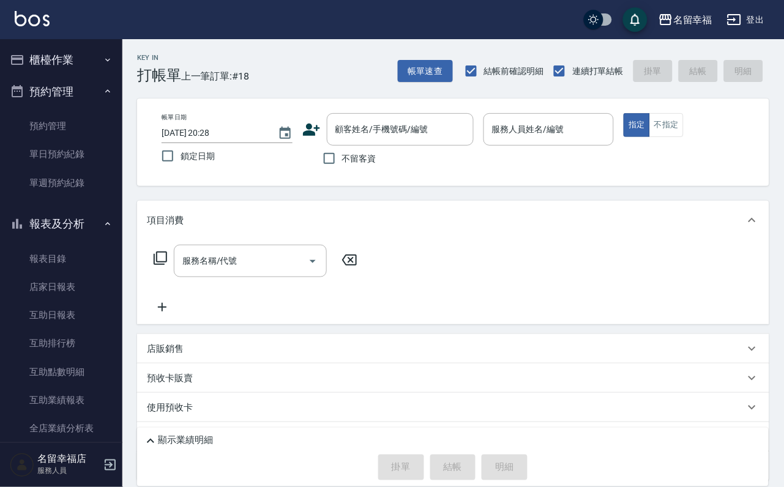
drag, startPoint x: 71, startPoint y: 103, endPoint x: 66, endPoint y: 120, distance: 18.4
click at [71, 103] on button "預約管理" at bounding box center [61, 92] width 113 height 32
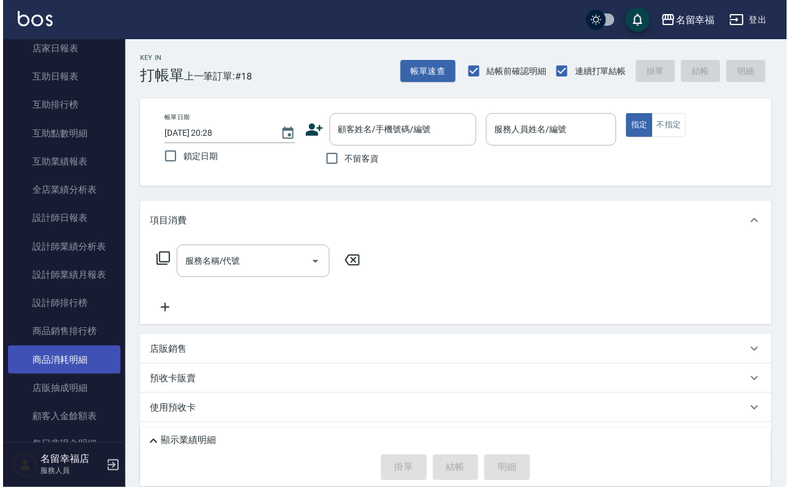
scroll to position [183, 0]
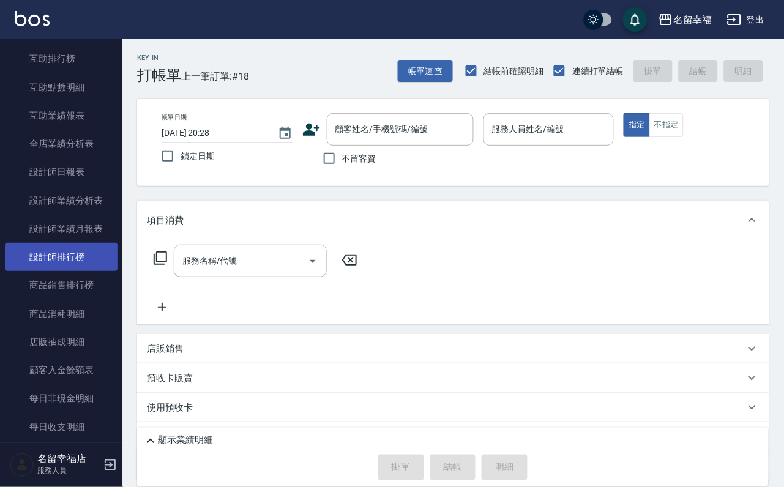
drag, startPoint x: 92, startPoint y: 317, endPoint x: 89, endPoint y: 335, distance: 18.0
click at [89, 271] on link "設計師排行榜" at bounding box center [61, 257] width 113 height 28
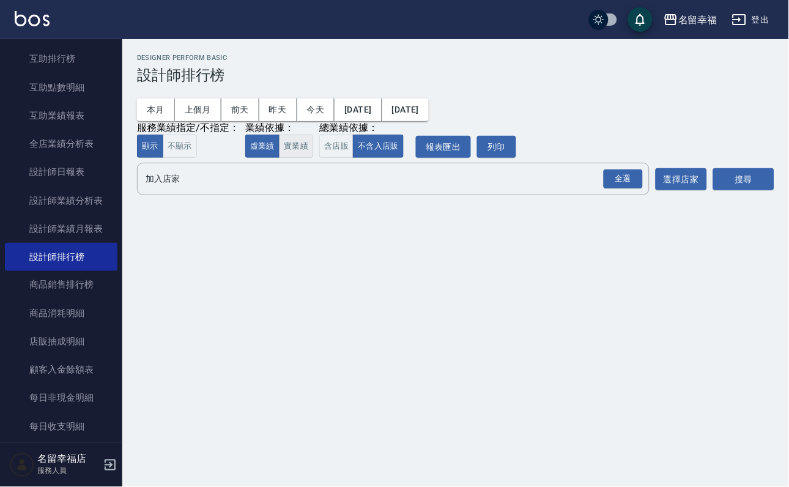
click at [313, 157] on button "實業績" at bounding box center [296, 147] width 34 height 24
click at [611, 188] on div "全選" at bounding box center [623, 178] width 39 height 19
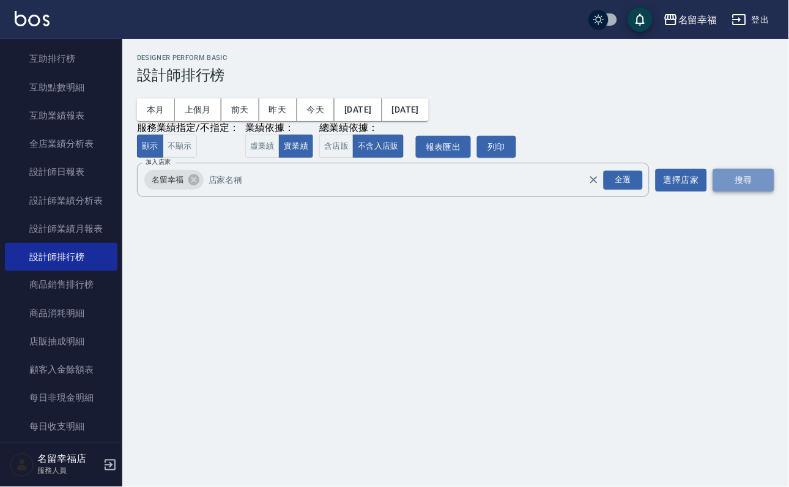
click at [729, 191] on button "搜尋" at bounding box center [743, 180] width 61 height 23
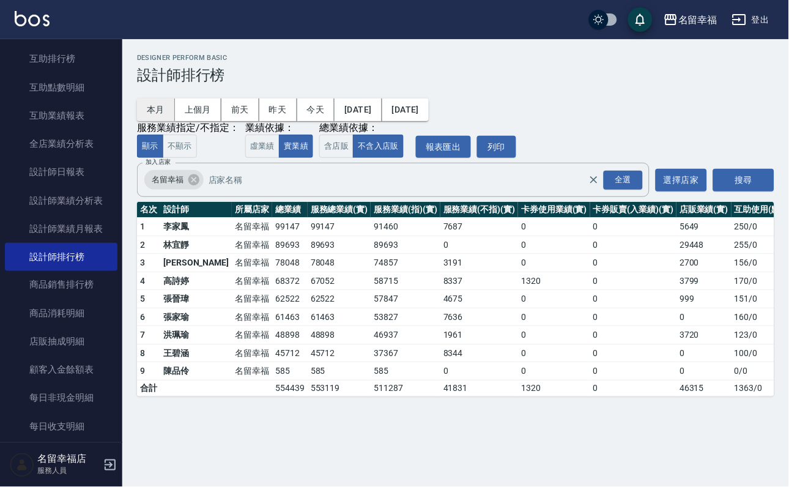
click at [144, 113] on button "本月" at bounding box center [156, 109] width 38 height 23
click at [155, 118] on button "本月" at bounding box center [156, 109] width 38 height 23
click at [221, 114] on button "上個月" at bounding box center [198, 109] width 46 height 23
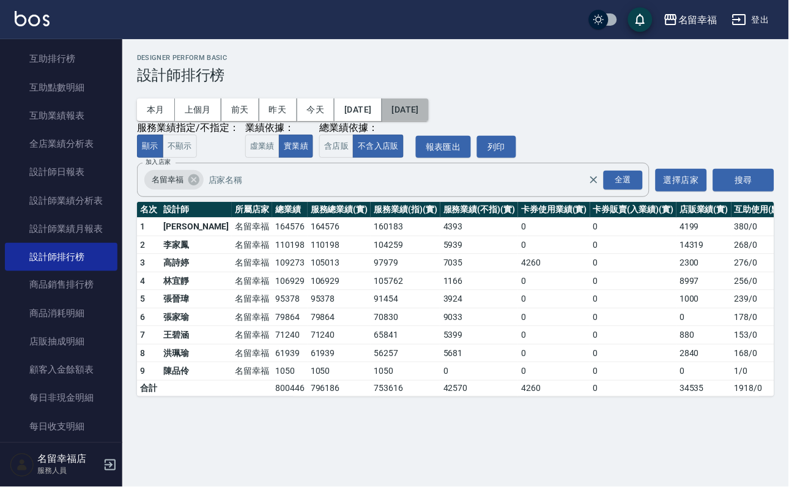
click at [429, 109] on button "[DATE]" at bounding box center [405, 109] width 46 height 23
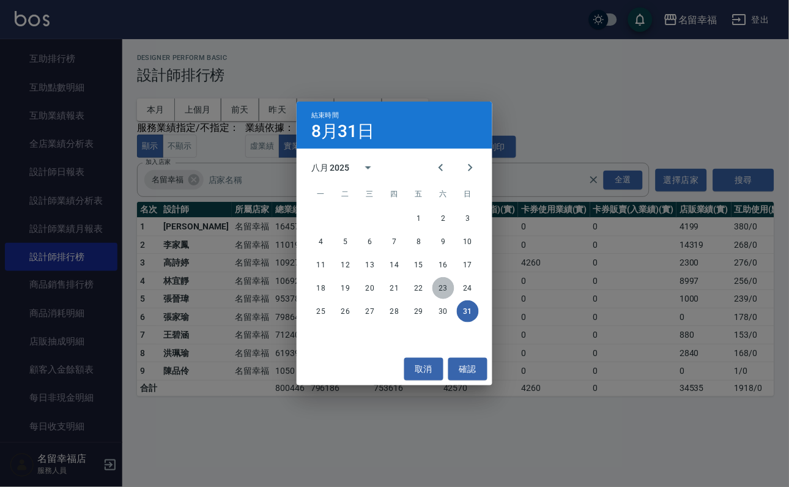
click at [439, 282] on button "23" at bounding box center [443, 288] width 22 height 22
